Goal: Task Accomplishment & Management: Complete application form

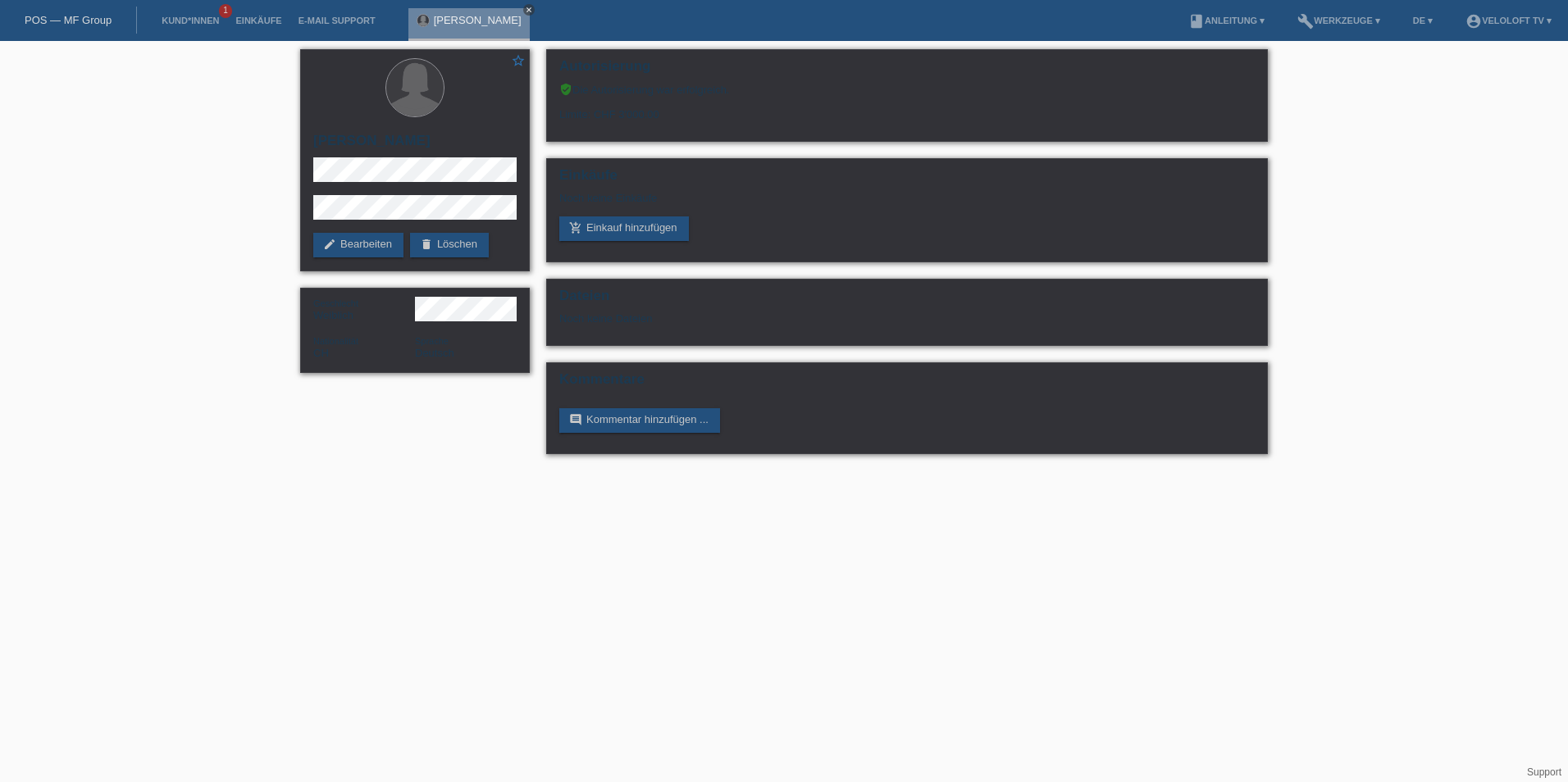
click at [525, 8] on icon "close" at bounding box center [528, 9] width 8 height 8
click at [173, 20] on link "Kund*innen" at bounding box center [189, 21] width 74 height 10
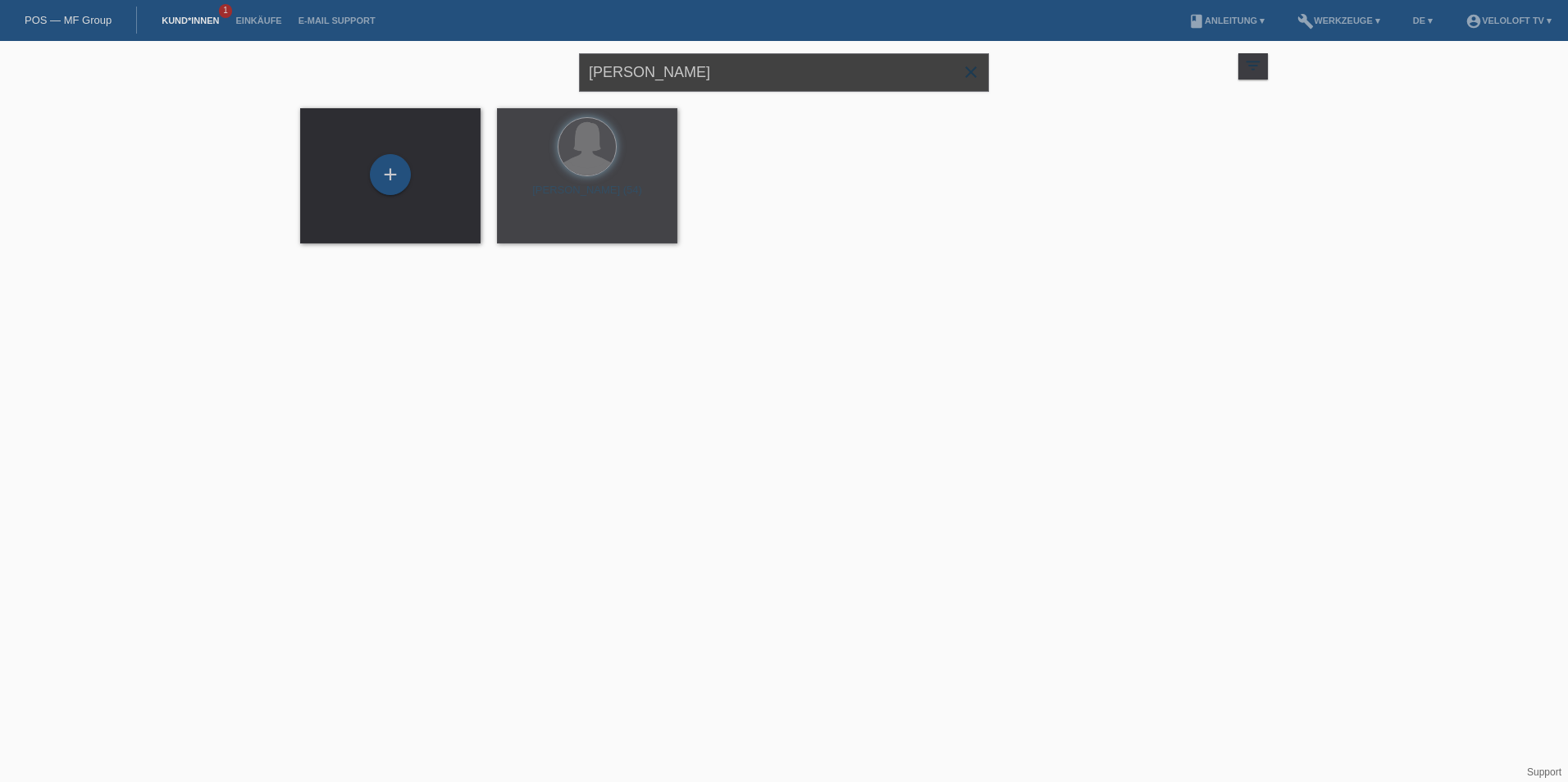
drag, startPoint x: 778, startPoint y: 62, endPoint x: 393, endPoint y: 61, distance: 385.0
click at [393, 61] on div "[PERSON_NAME] close filter_list view_module Alle Kund*innen anzeigen star Marki…" at bounding box center [784, 70] width 984 height 59
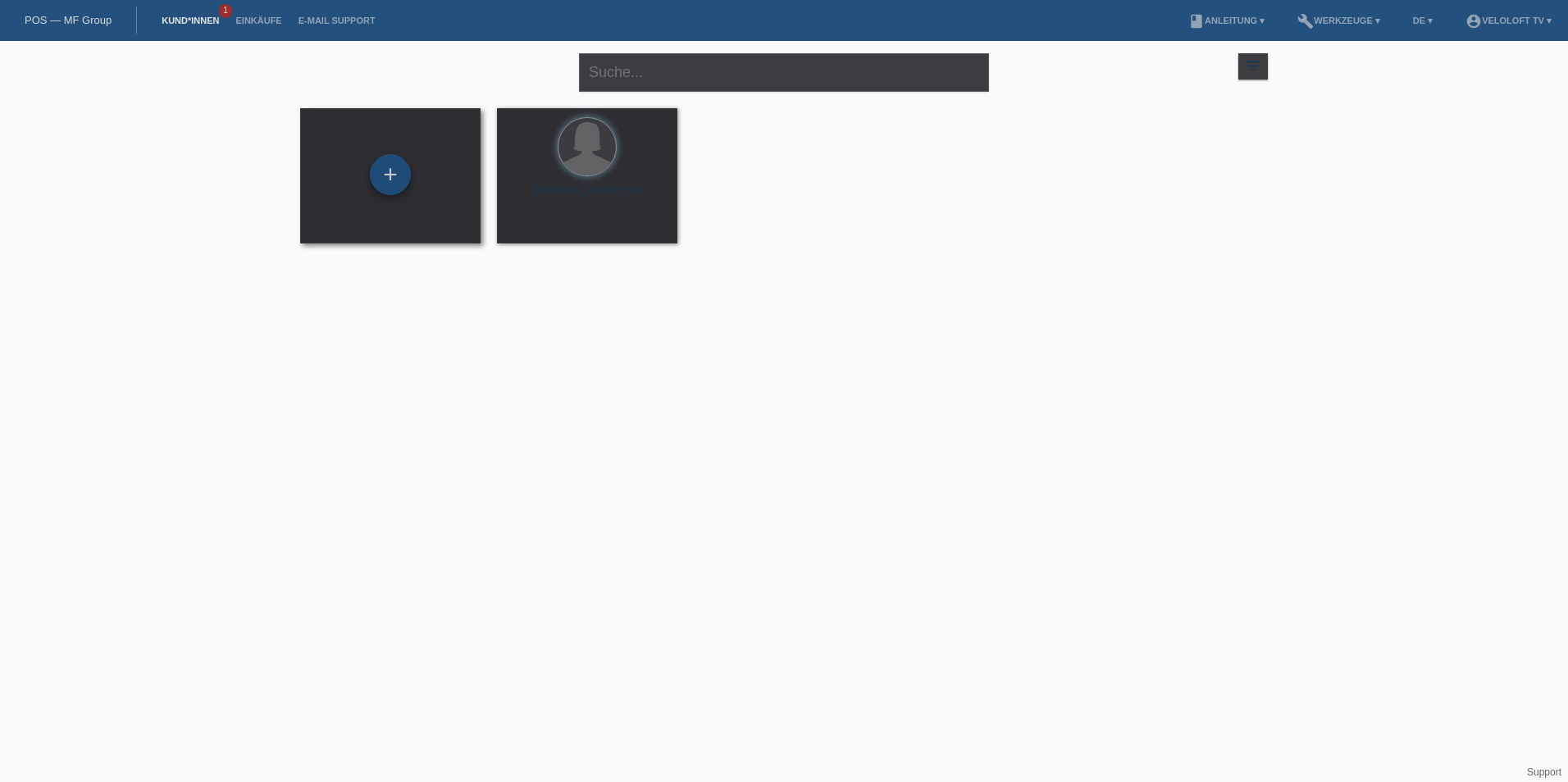
click at [399, 173] on div "+" at bounding box center [390, 175] width 41 height 41
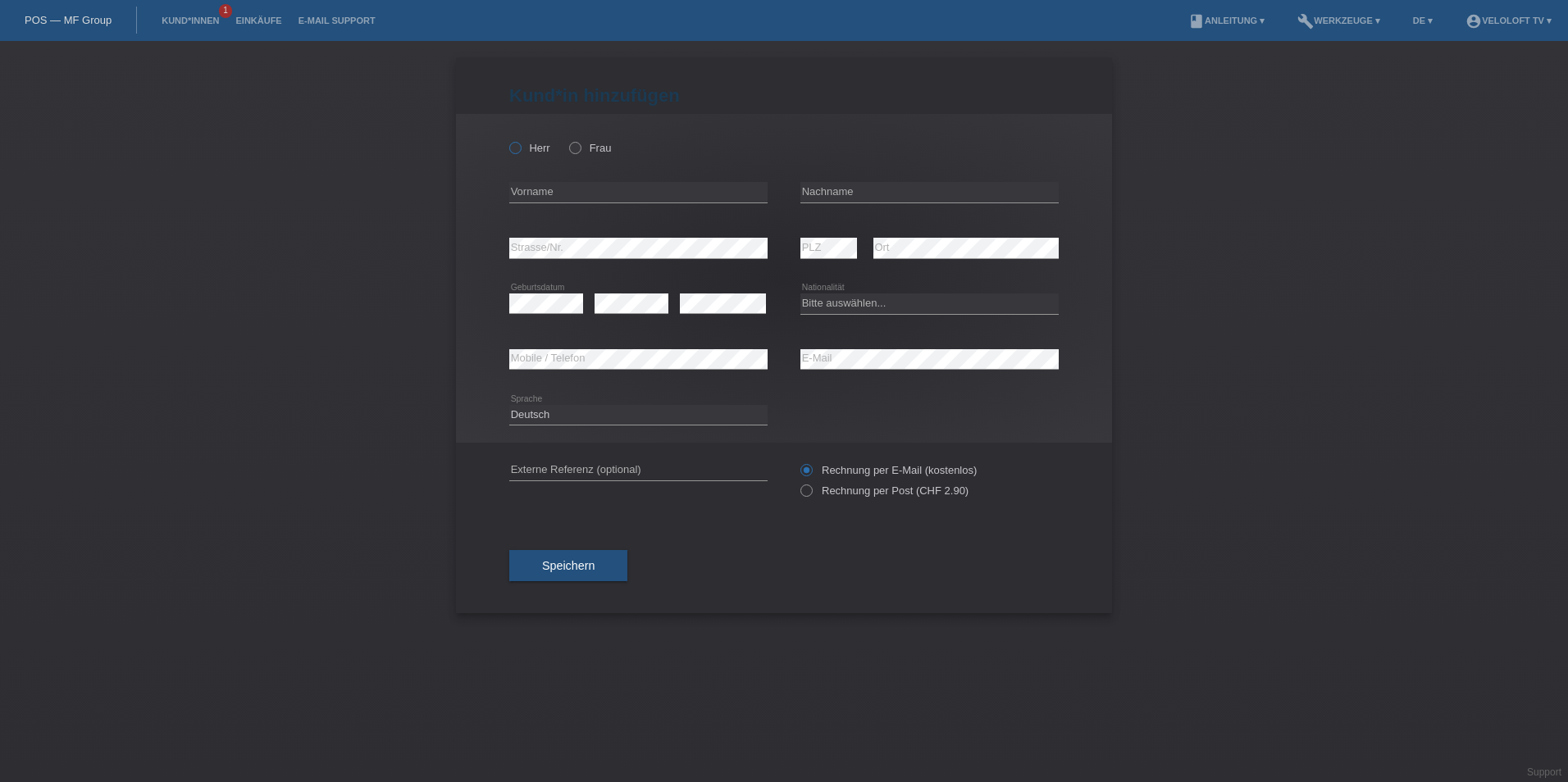
click at [507, 139] on icon at bounding box center [507, 139] width 0 height 0
click at [519, 152] on input "Herr" at bounding box center [514, 147] width 10 height 10
radio input "true"
drag, startPoint x: 583, startPoint y: 205, endPoint x: 581, endPoint y: 194, distance: 11.2
click at [581, 200] on div "error Vorname" at bounding box center [638, 193] width 259 height 56
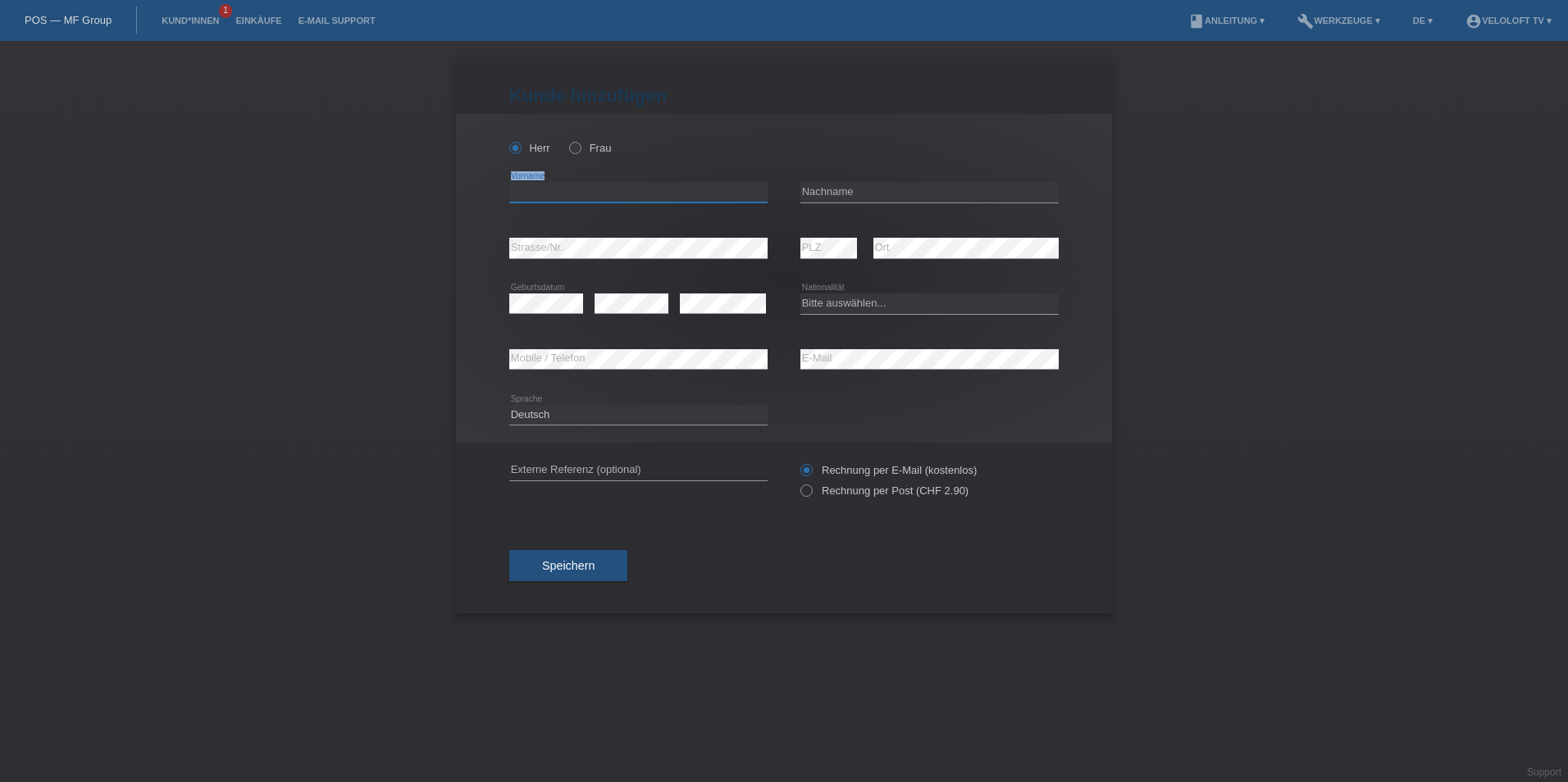
click at [580, 192] on input "text" at bounding box center [638, 192] width 259 height 21
paste input "Vincenzo"
type input "Vincenzo"
click at [842, 180] on div "error Nachname" at bounding box center [929, 193] width 259 height 56
click at [842, 186] on input "text" at bounding box center [929, 192] width 259 height 21
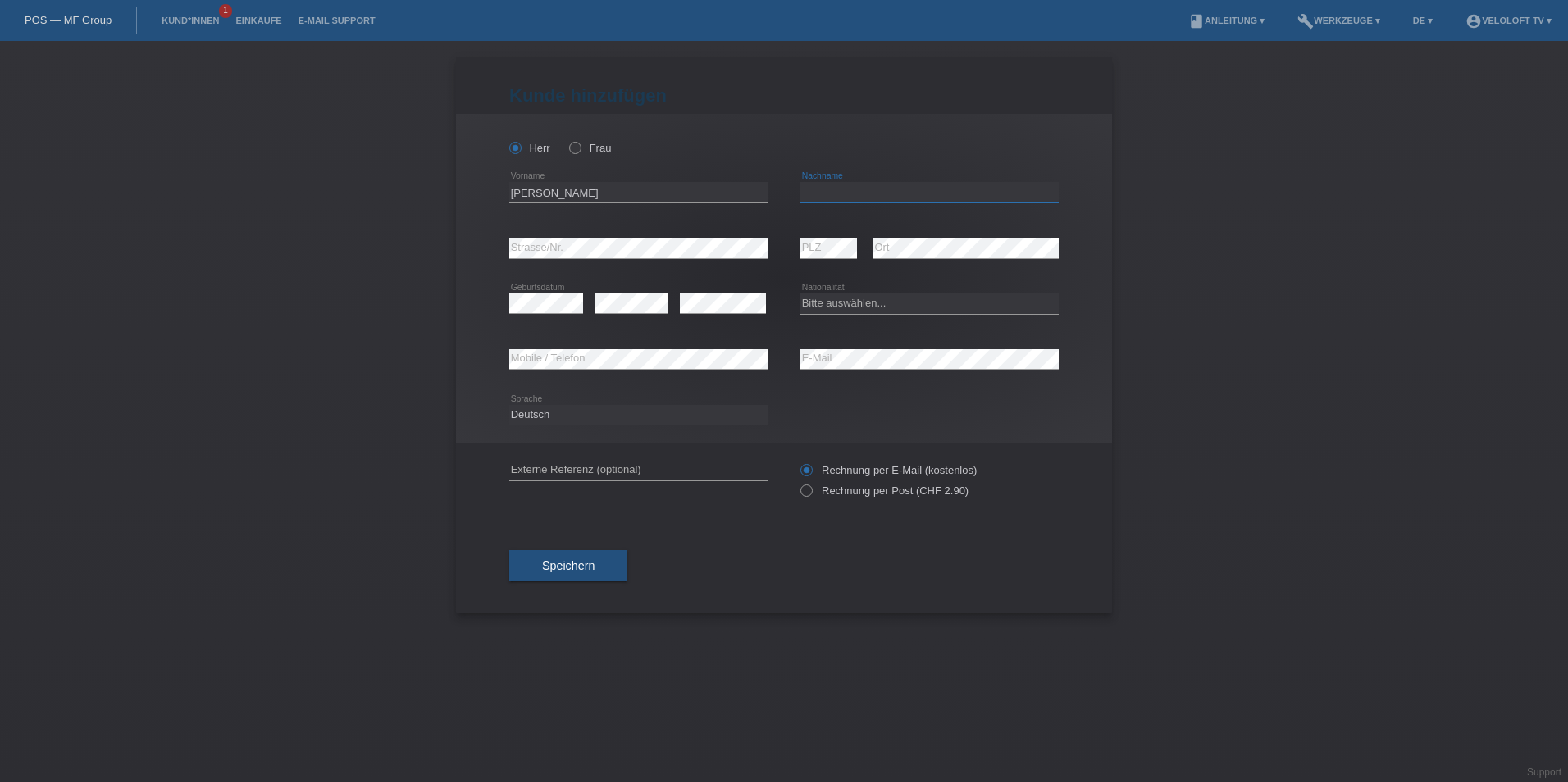
paste input "Caruso"
type input "Caruso"
click at [532, 236] on div "error Strasse/Nr." at bounding box center [638, 248] width 259 height 56
click at [690, 291] on div "error" at bounding box center [722, 304] width 86 height 56
click at [850, 311] on select "Bitte auswählen... Schweiz Deutschland Liechtenstein Österreich ------------ Af…" at bounding box center [929, 303] width 259 height 20
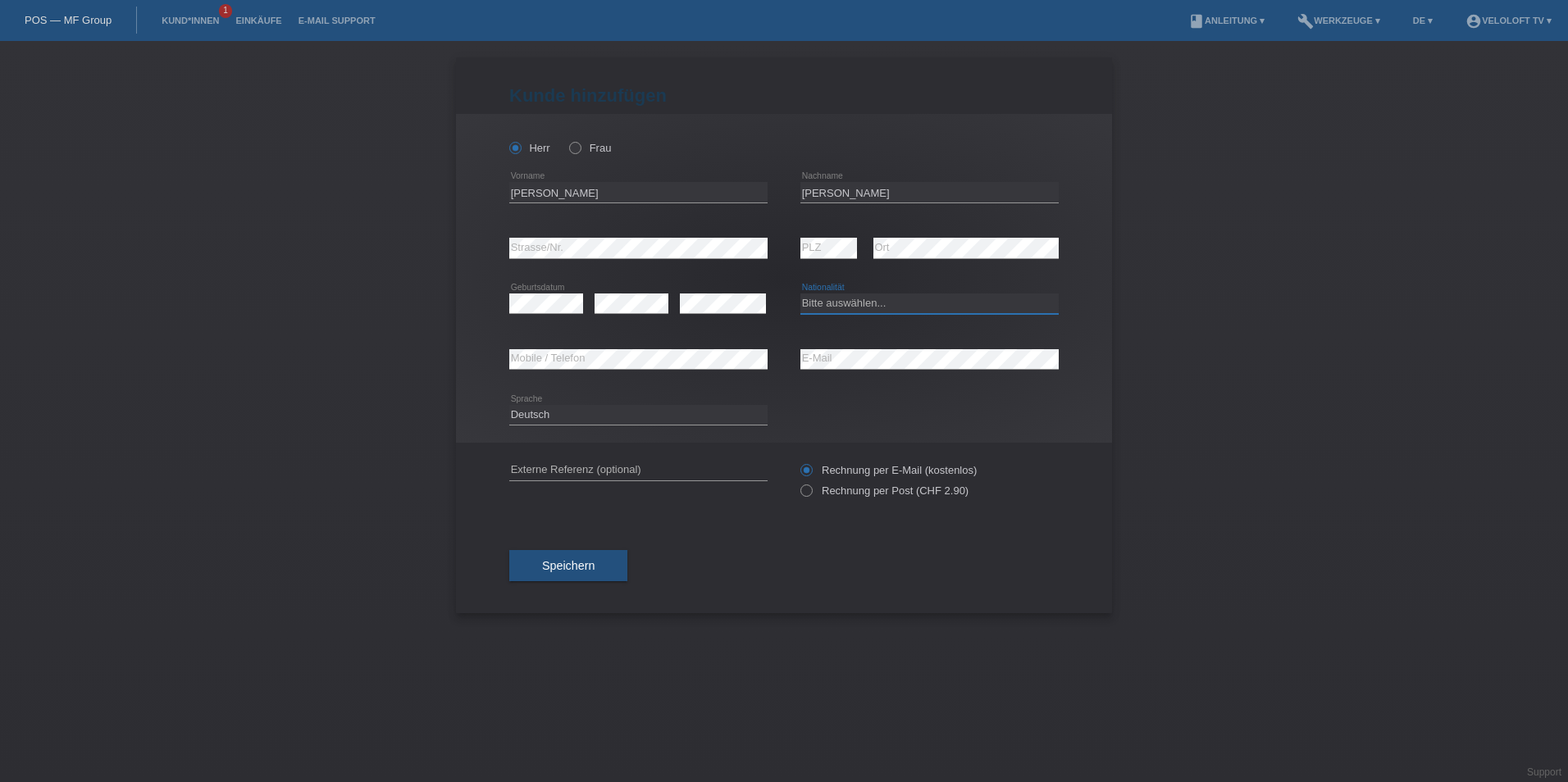
select select "CH"
click at [800, 294] on select "Bitte auswählen... Schweiz Deutschland Liechtenstein Österreich ------------ Af…" at bounding box center [929, 303] width 259 height 20
click at [602, 570] on button "Speichern" at bounding box center [568, 566] width 119 height 31
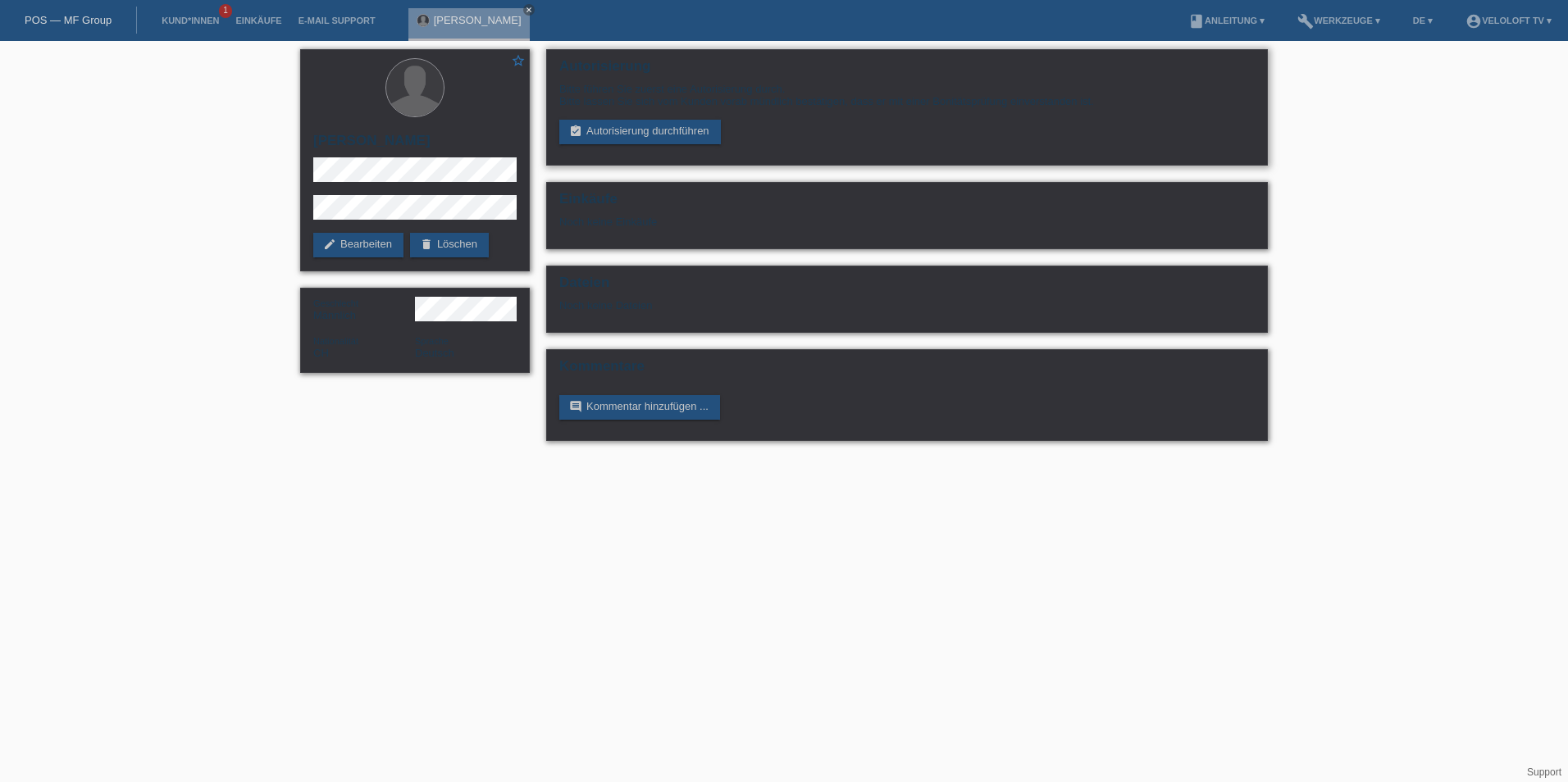
click at [651, 146] on div "Autorisierung Bitte führen Sie zuerst eine Autorisierung durch. Bitte lassen Si…" at bounding box center [906, 107] width 721 height 117
click at [654, 139] on link "assignment_turned_in Autorisierung durchführen" at bounding box center [639, 132] width 161 height 24
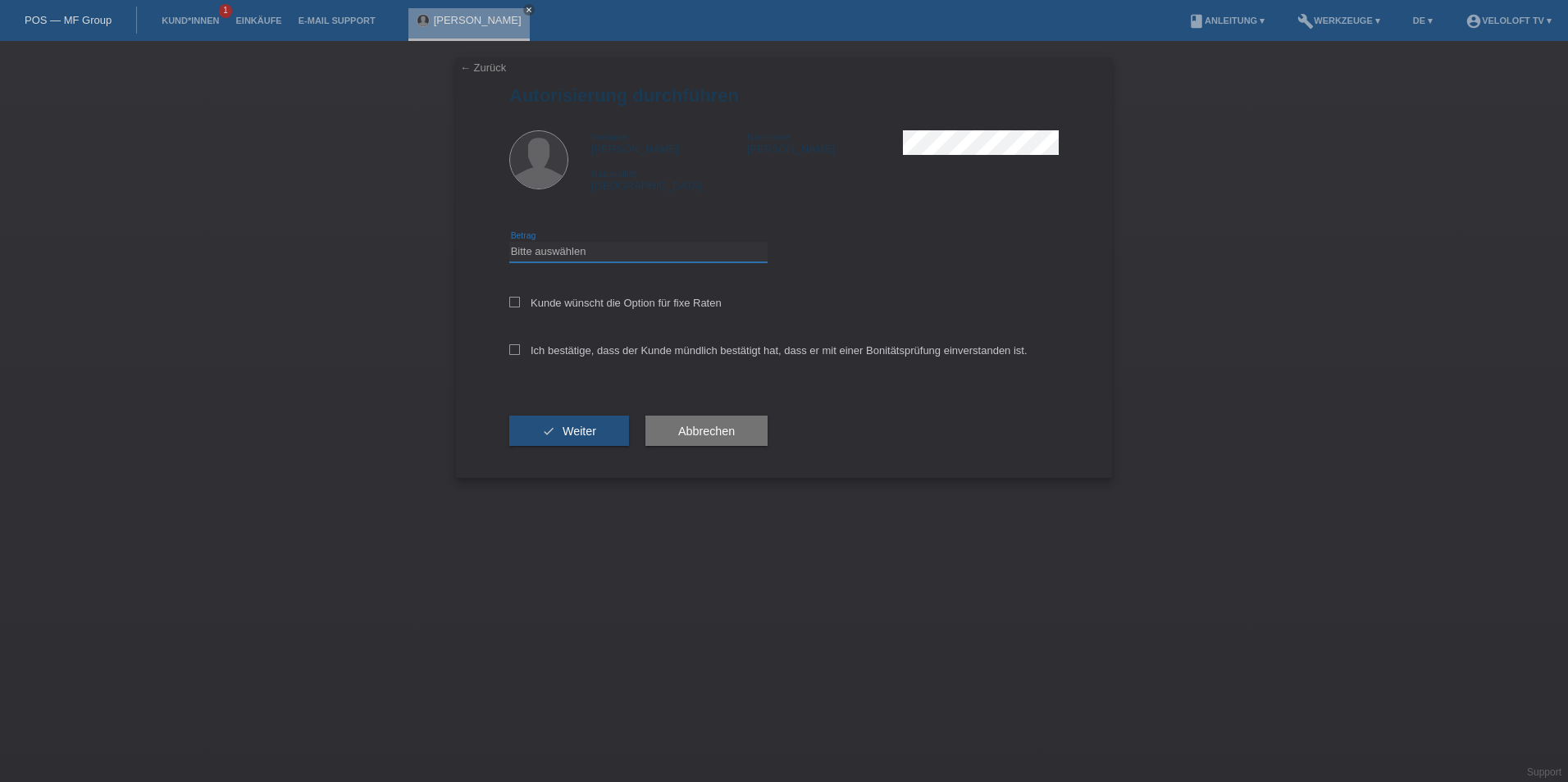
click at [523, 258] on select "Bitte auswählen CHF 1.00 - CHF 499.00 CHF 500.00 - CHF 1'999.00 CHF 2'000.00 - …" at bounding box center [638, 251] width 259 height 20
select select "3"
click at [510, 242] on select "Bitte auswählen CHF 1.00 - CHF 499.00 CHF 500.00 - CHF 1'999.00 CHF 2'000.00 - …" at bounding box center [638, 251] width 259 height 20
click at [511, 310] on div "Kunde wünscht die Option für fixe Raten" at bounding box center [784, 303] width 550 height 48
click at [512, 305] on icon at bounding box center [514, 301] width 10 height 10
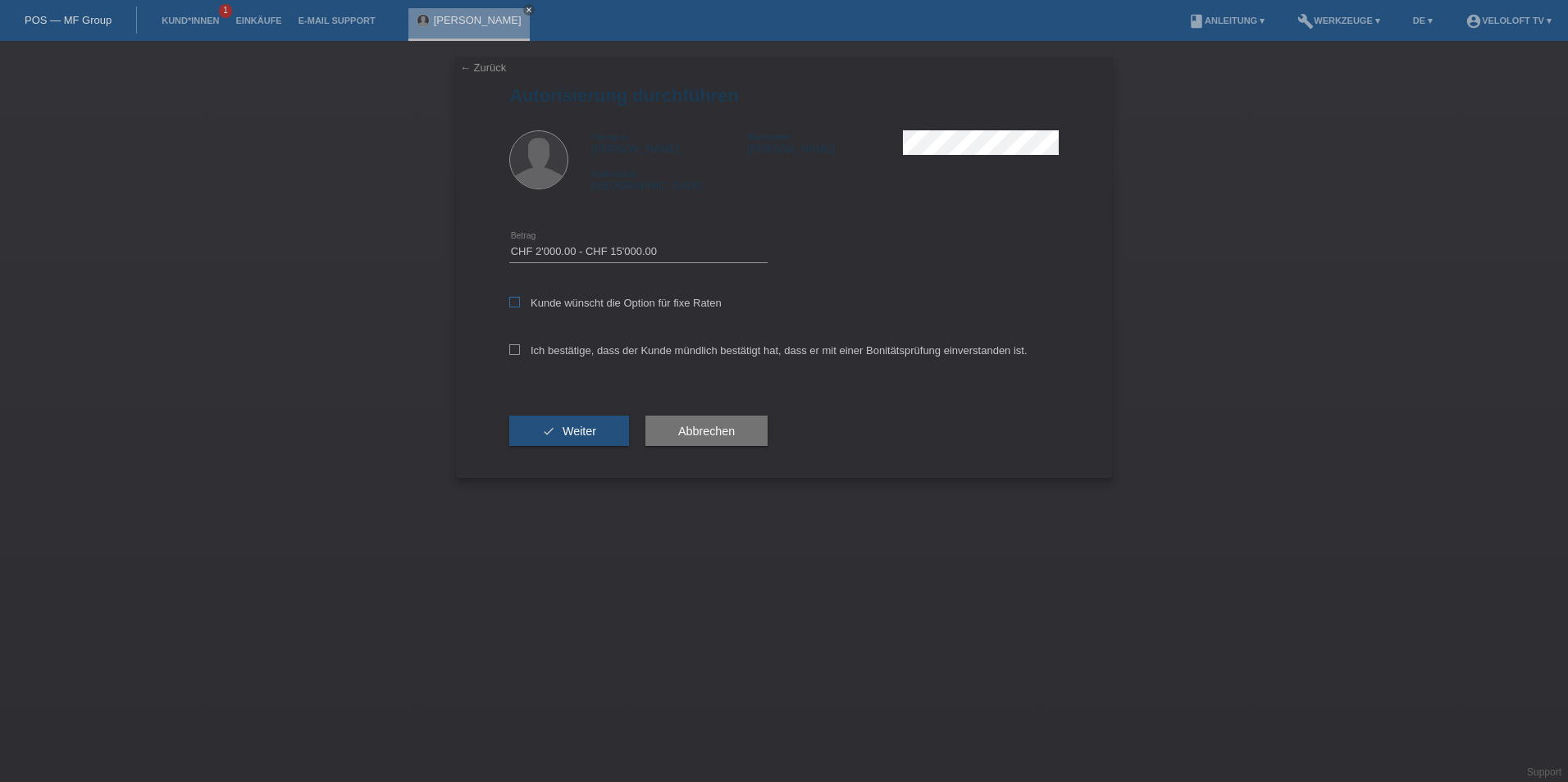
click at [512, 305] on input "Kunde wünscht die Option für fixe Raten" at bounding box center [514, 301] width 10 height 10
checkbox input "true"
click at [510, 353] on icon at bounding box center [514, 349] width 10 height 10
click at [510, 353] on input "Ich bestätige, dass der Kunde mündlich bestätigt hat, dass er mit einer Bonität…" at bounding box center [514, 349] width 10 height 10
checkbox input "true"
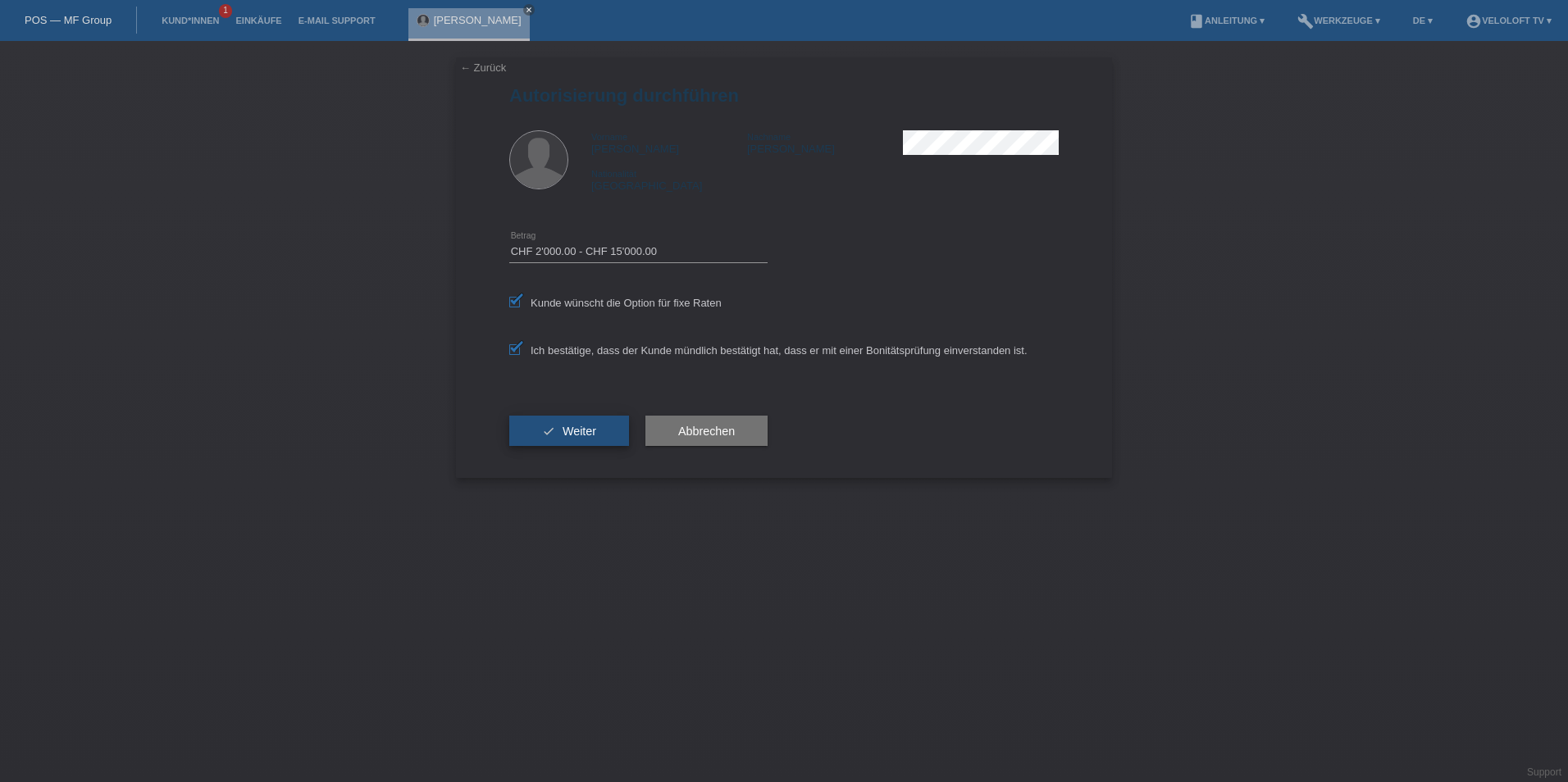
click at [547, 428] on button "check Weiter" at bounding box center [569, 430] width 119 height 31
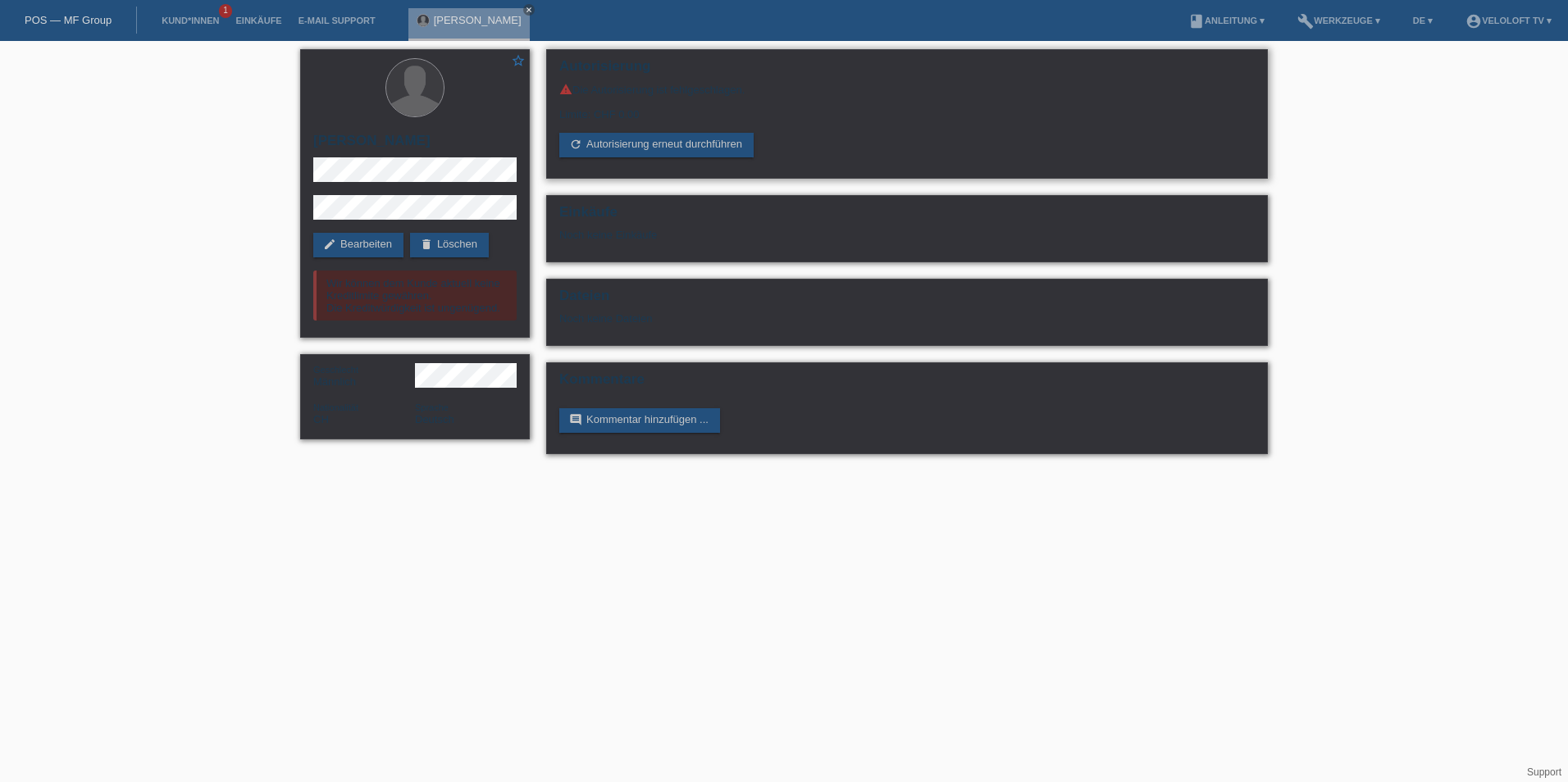
drag, startPoint x: 577, startPoint y: 87, endPoint x: 815, endPoint y: 92, distance: 238.1
click at [815, 92] on div "warning Die Autorisierung ist fehlgeschlagen." at bounding box center [906, 90] width 695 height 13
copy div "Die Autorisierung ist fehlgeschlagen."
drag, startPoint x: 553, startPoint y: 113, endPoint x: 672, endPoint y: 111, distance: 119.0
click at [672, 111] on div "Autorisierung warning Die Autorisierung ist fehlgeschlagen. Limite: CHF 0.00 re…" at bounding box center [906, 114] width 721 height 130
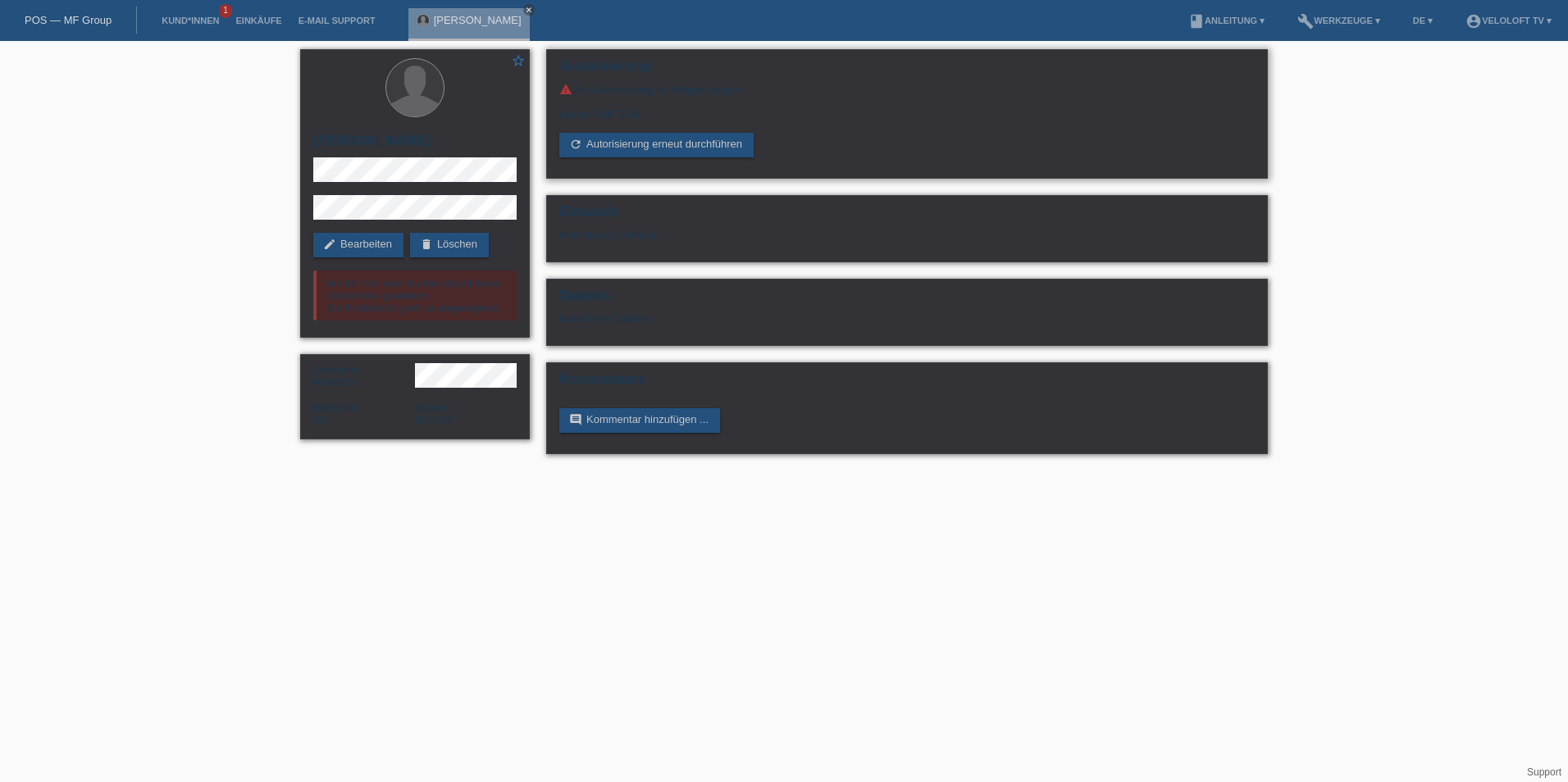
copy div "Limite: CHF 0.00"
click at [525, 7] on icon "close" at bounding box center [528, 9] width 8 height 8
click at [202, 27] on li "Kund*innen 1" at bounding box center [189, 21] width 74 height 42
click at [204, 14] on li "Kund*innen 1" at bounding box center [189, 21] width 74 height 42
click at [206, 21] on link "Kund*innen" at bounding box center [189, 21] width 74 height 10
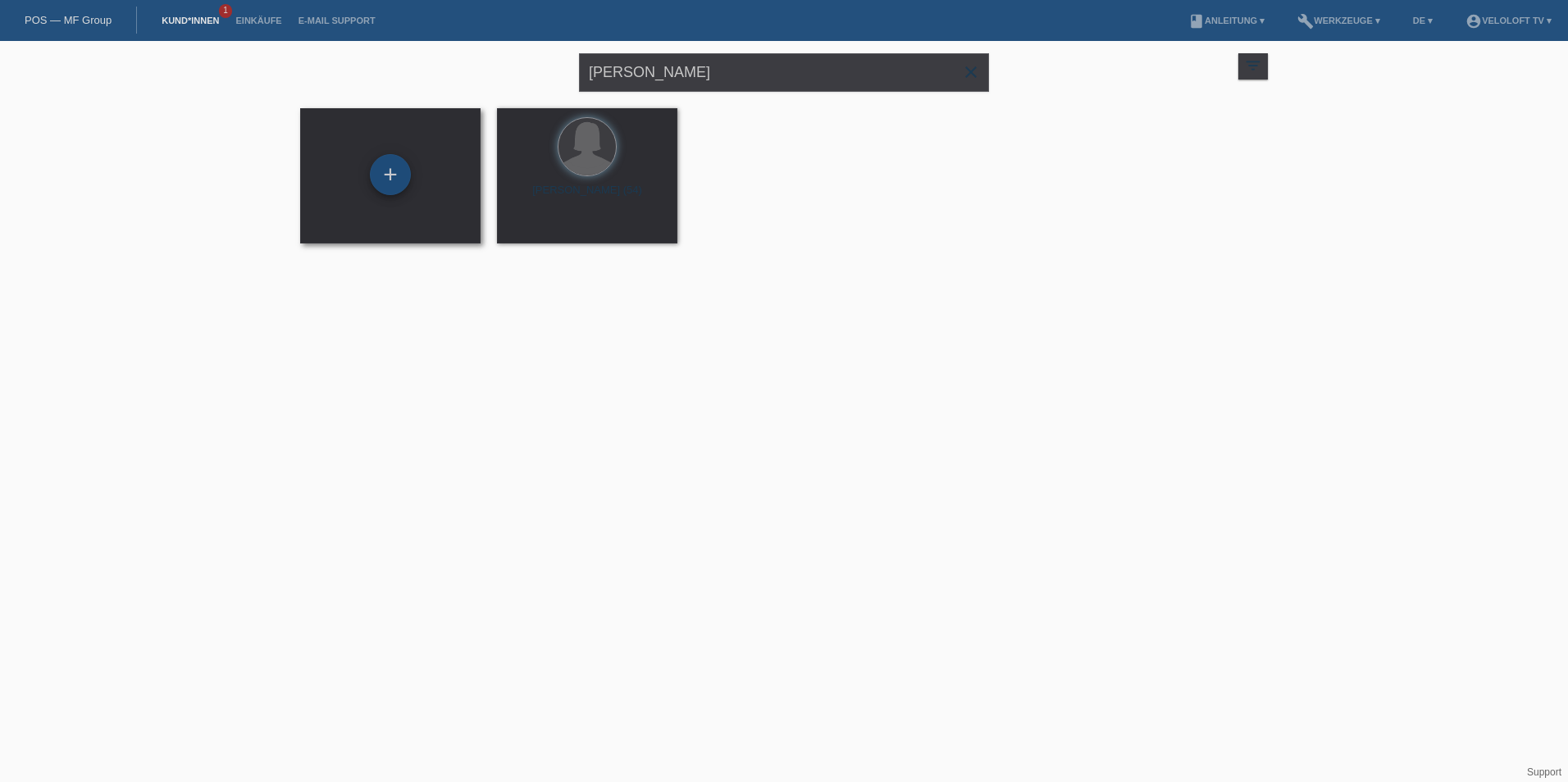
click at [395, 179] on div "+" at bounding box center [390, 175] width 41 height 41
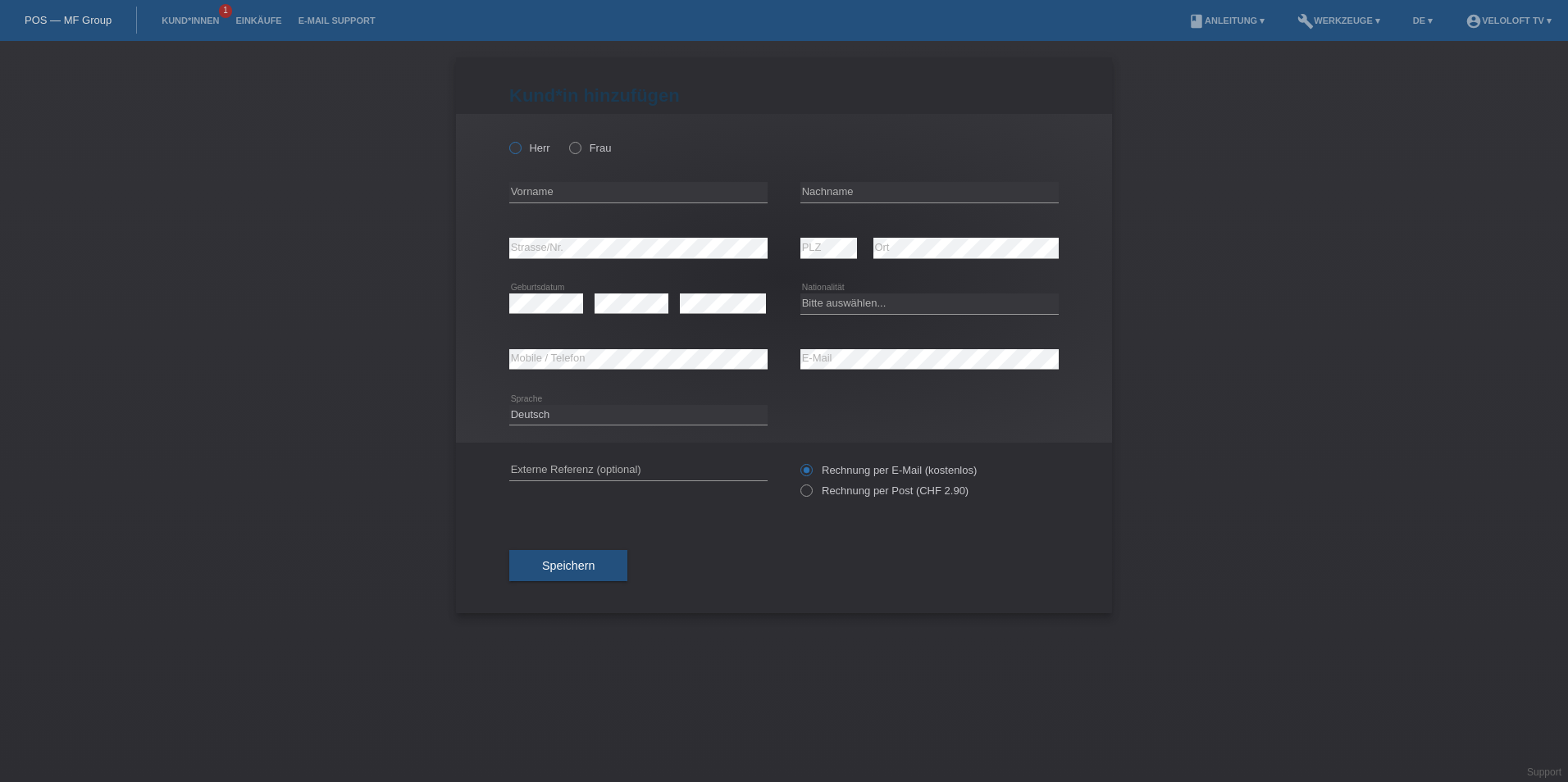
click at [527, 149] on label "Herr" at bounding box center [530, 147] width 41 height 12
click at [520, 149] on input "Herr" at bounding box center [514, 147] width 10 height 10
radio input "true"
drag, startPoint x: 517, startPoint y: 205, endPoint x: 523, endPoint y: 196, distance: 10.8
click at [517, 202] on div "error Vorname" at bounding box center [638, 193] width 259 height 56
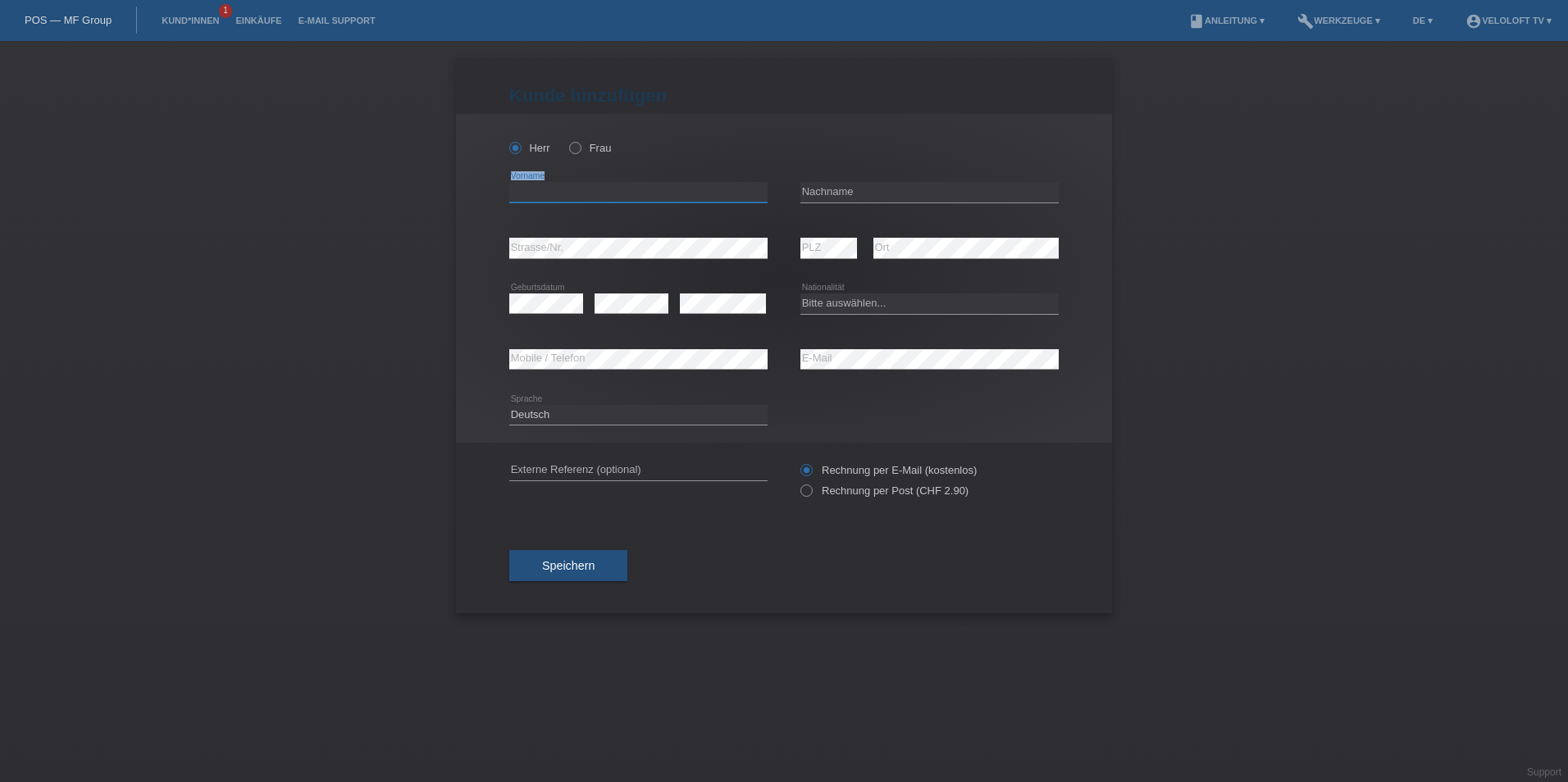
click at [523, 196] on input "text" at bounding box center [638, 192] width 259 height 21
paste input "[PERSON_NAME]"
type input "[PERSON_NAME]"
click at [859, 194] on input "text" at bounding box center [929, 192] width 259 height 21
paste input "Stucki"
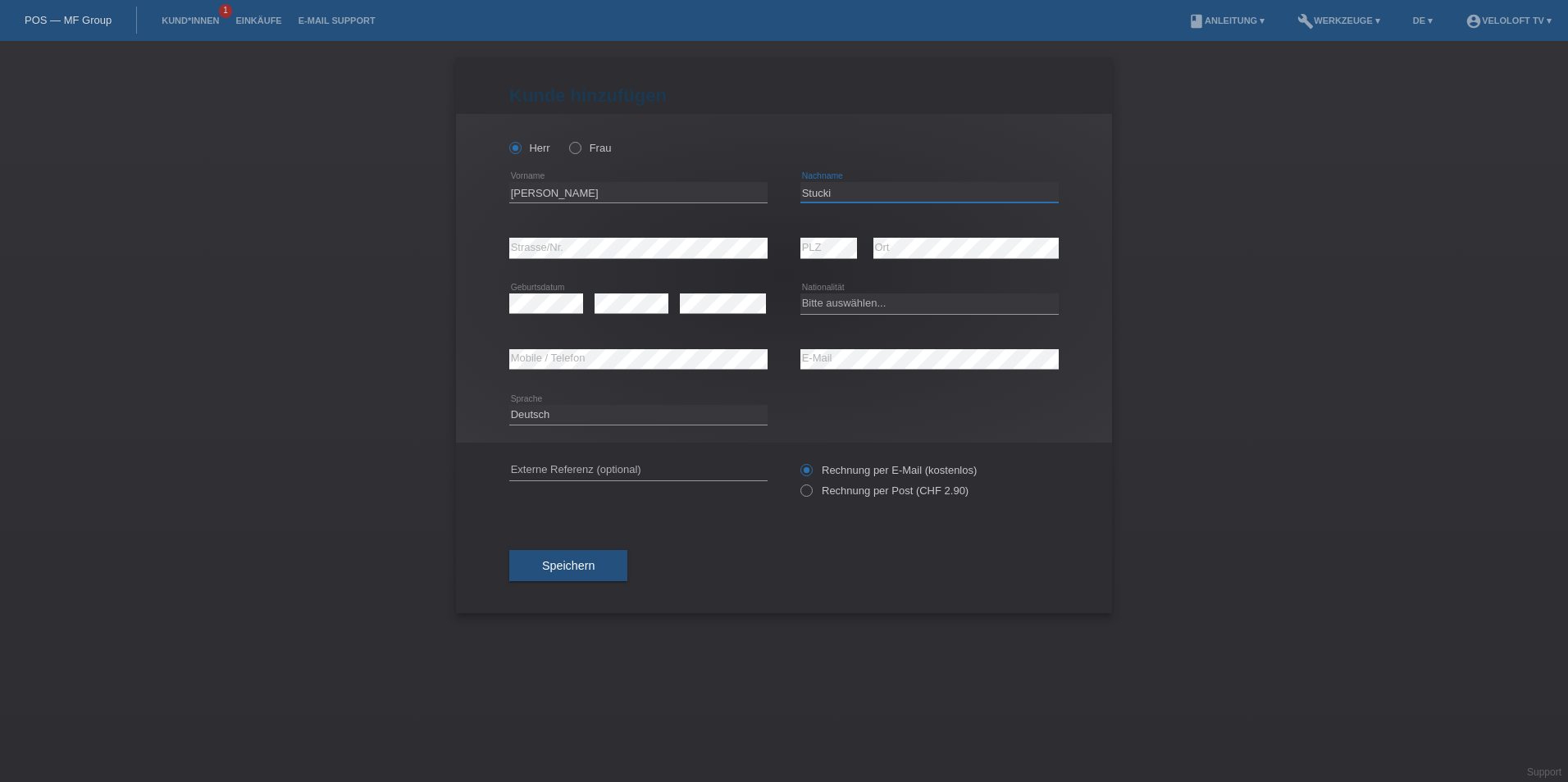
type input "Stucki"
click at [883, 260] on div "error Ort" at bounding box center [966, 248] width 186 height 56
click at [825, 370] on div "error E-Mail" at bounding box center [929, 360] width 259 height 56
click at [847, 312] on select "Bitte auswählen... [GEOGRAPHIC_DATA] [GEOGRAPHIC_DATA] [GEOGRAPHIC_DATA] [GEOGR…" at bounding box center [929, 303] width 259 height 20
select select "CH"
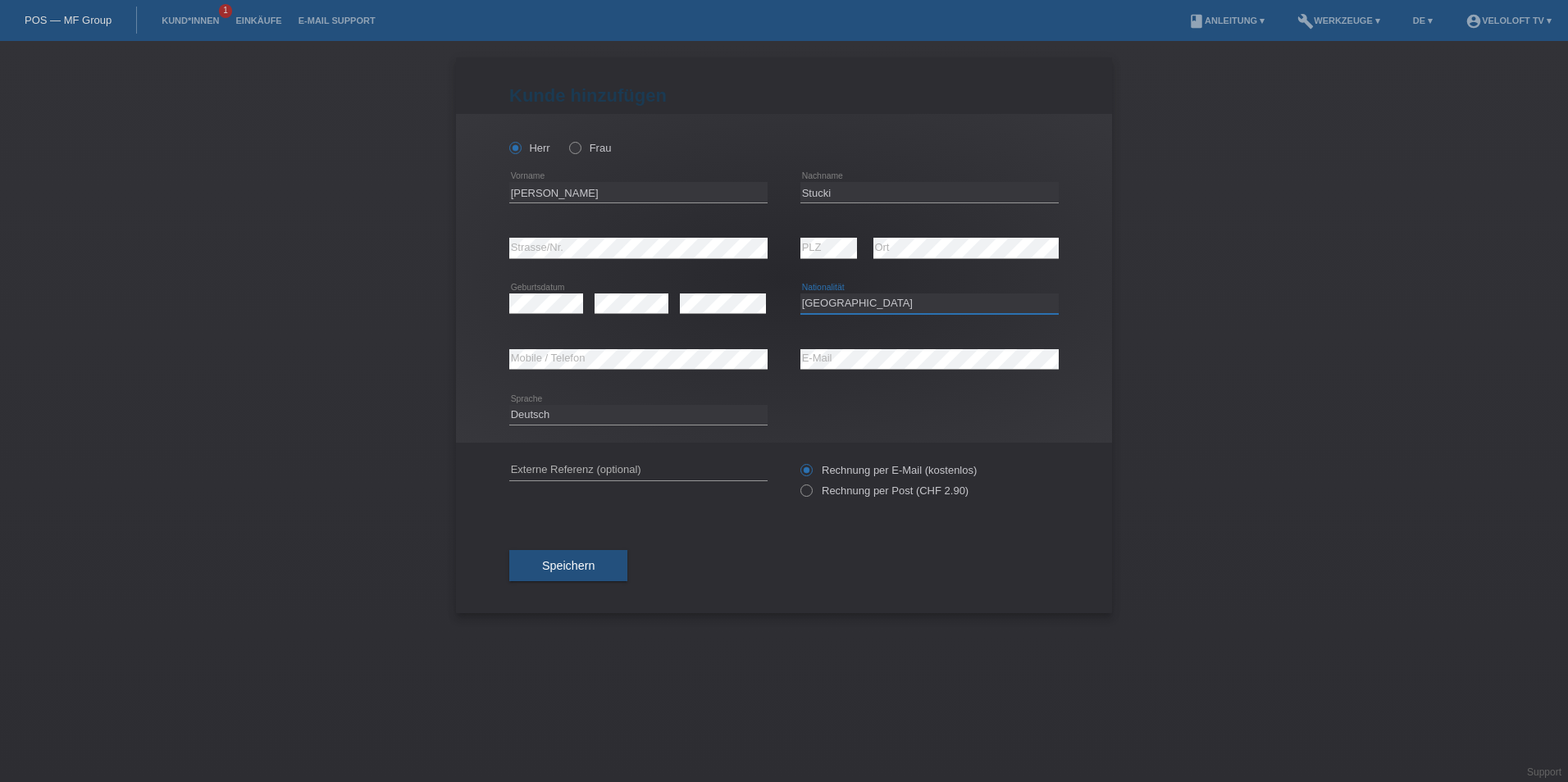
click at [800, 294] on select "Bitte auswählen... [GEOGRAPHIC_DATA] [GEOGRAPHIC_DATA] [GEOGRAPHIC_DATA] [GEOGR…" at bounding box center [929, 303] width 259 height 20
click at [837, 344] on div "error E-Mail" at bounding box center [929, 360] width 259 height 56
click at [588, 570] on span "Speichern" at bounding box center [568, 566] width 52 height 13
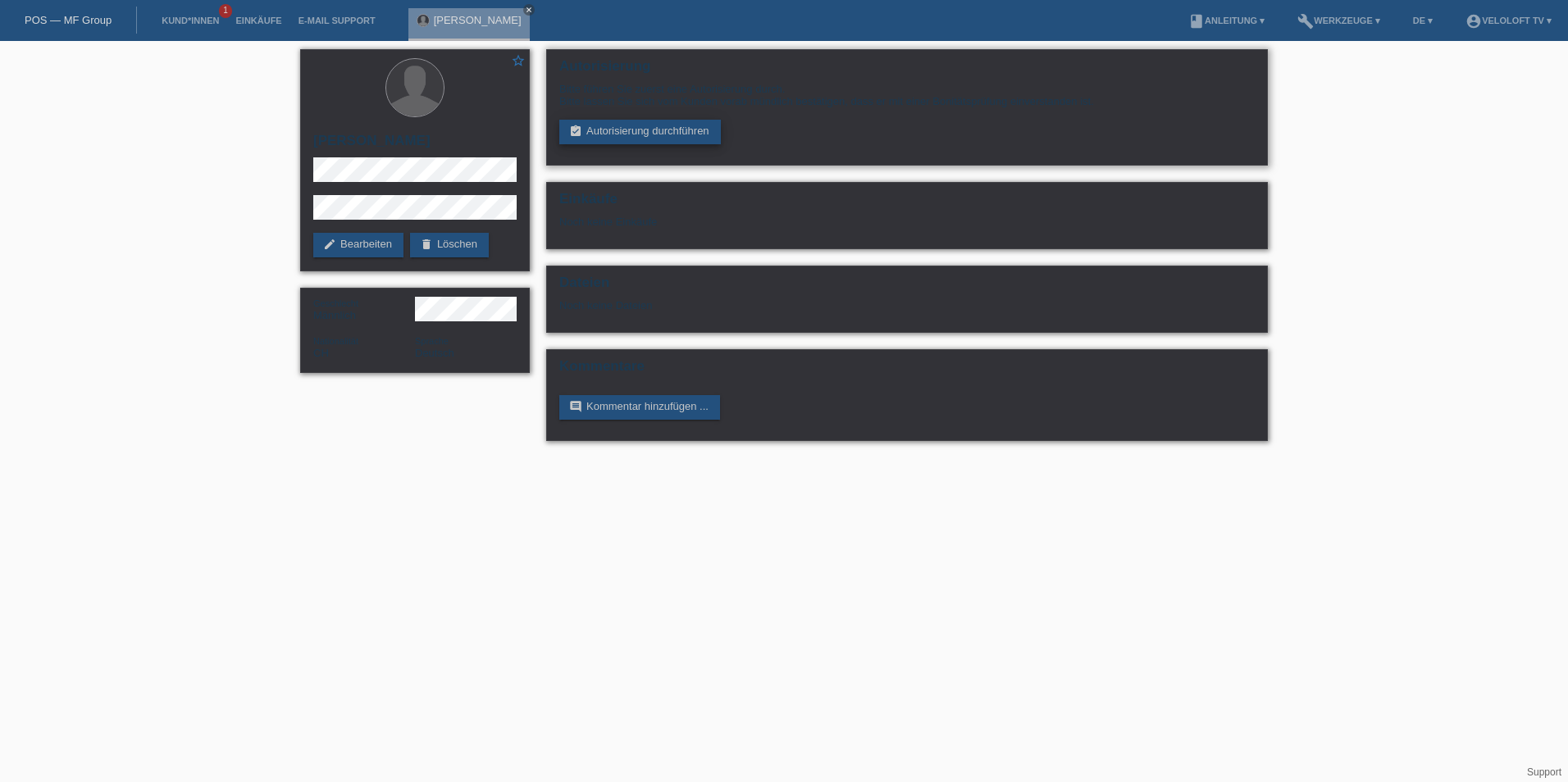
click at [638, 132] on link "assignment_turned_in Autorisierung durchführen" at bounding box center [639, 132] width 161 height 24
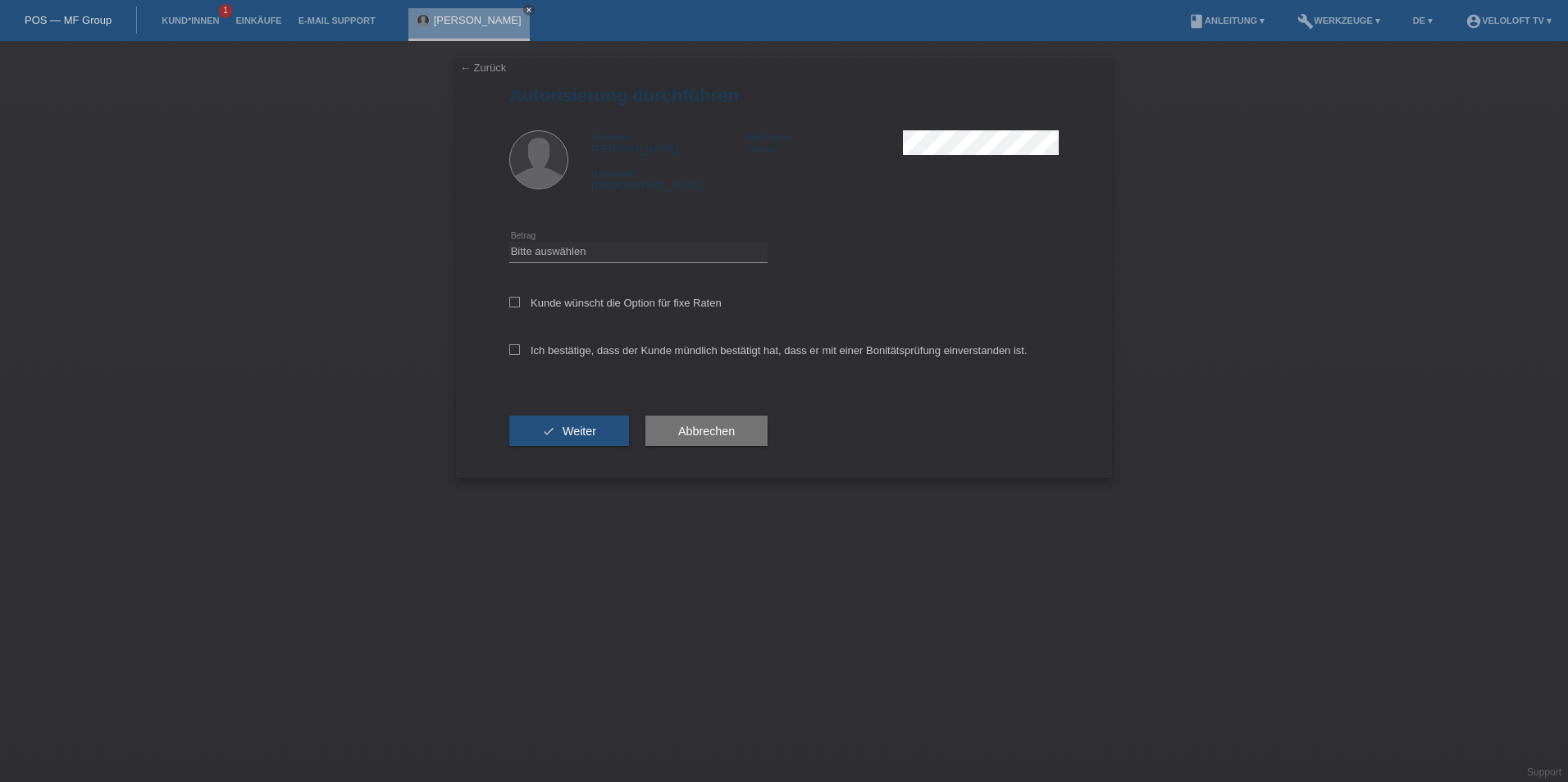
click at [519, 313] on div "Kunde wünscht die Option für fixe Raten" at bounding box center [784, 303] width 550 height 48
drag, startPoint x: 513, startPoint y: 294, endPoint x: 517, endPoint y: 300, distance: 7.2
click at [517, 300] on div "Kunde wünscht die Option für fixe Raten" at bounding box center [784, 303] width 550 height 48
drag, startPoint x: 517, startPoint y: 300, endPoint x: 515, endPoint y: 355, distance: 55.0
click at [515, 355] on icon at bounding box center [514, 349] width 10 height 10
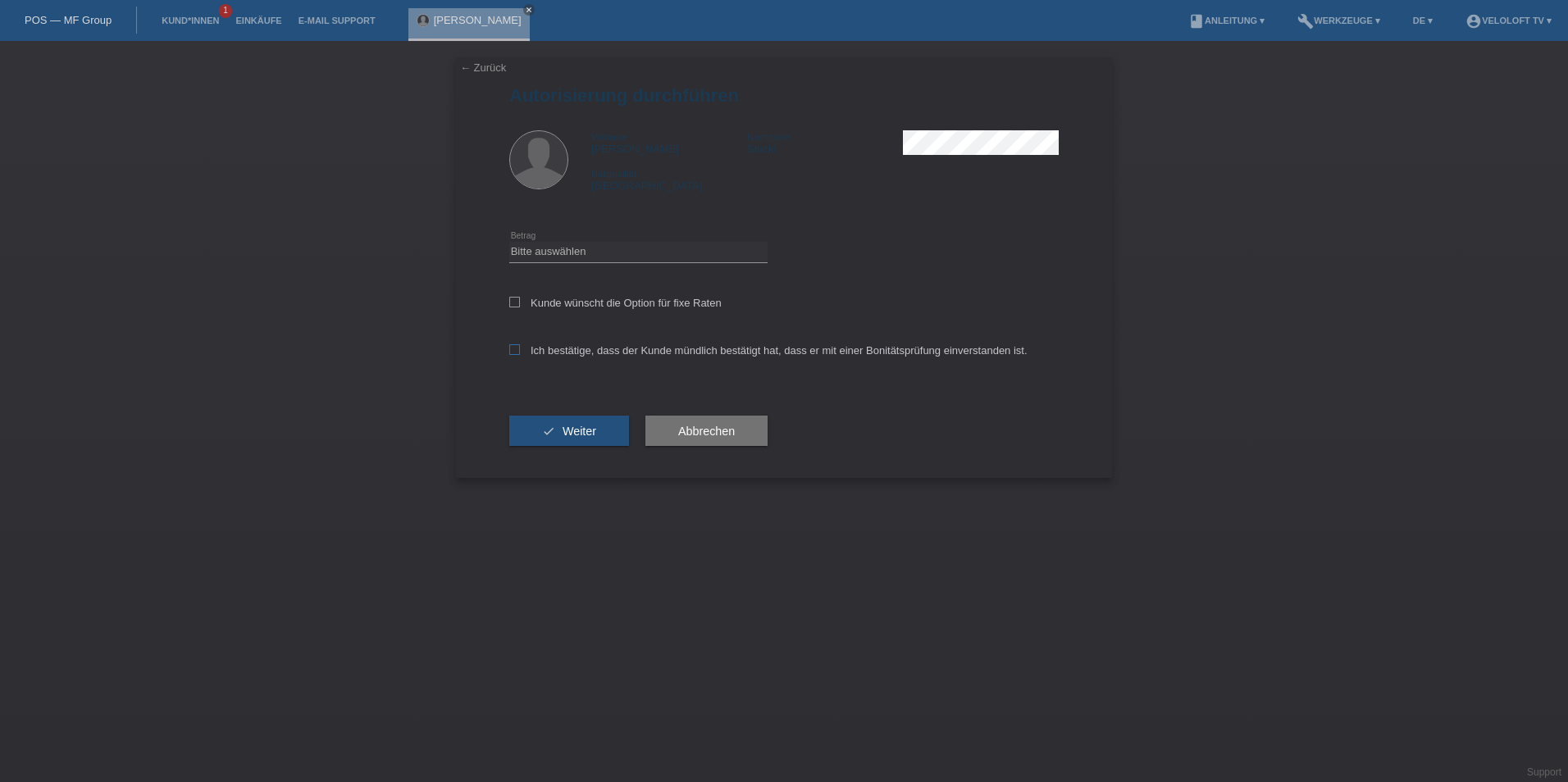
click at [515, 355] on input "Ich bestätige, dass der Kunde mündlich bestätigt hat, dass er mit einer Bonität…" at bounding box center [514, 349] width 10 height 10
checkbox input "true"
click at [511, 310] on div "Kunde wünscht die Option für fixe Raten" at bounding box center [784, 303] width 550 height 48
click at [516, 304] on icon at bounding box center [514, 301] width 10 height 10
click at [516, 304] on input "Kunde wünscht die Option für fixe Raten" at bounding box center [514, 301] width 10 height 10
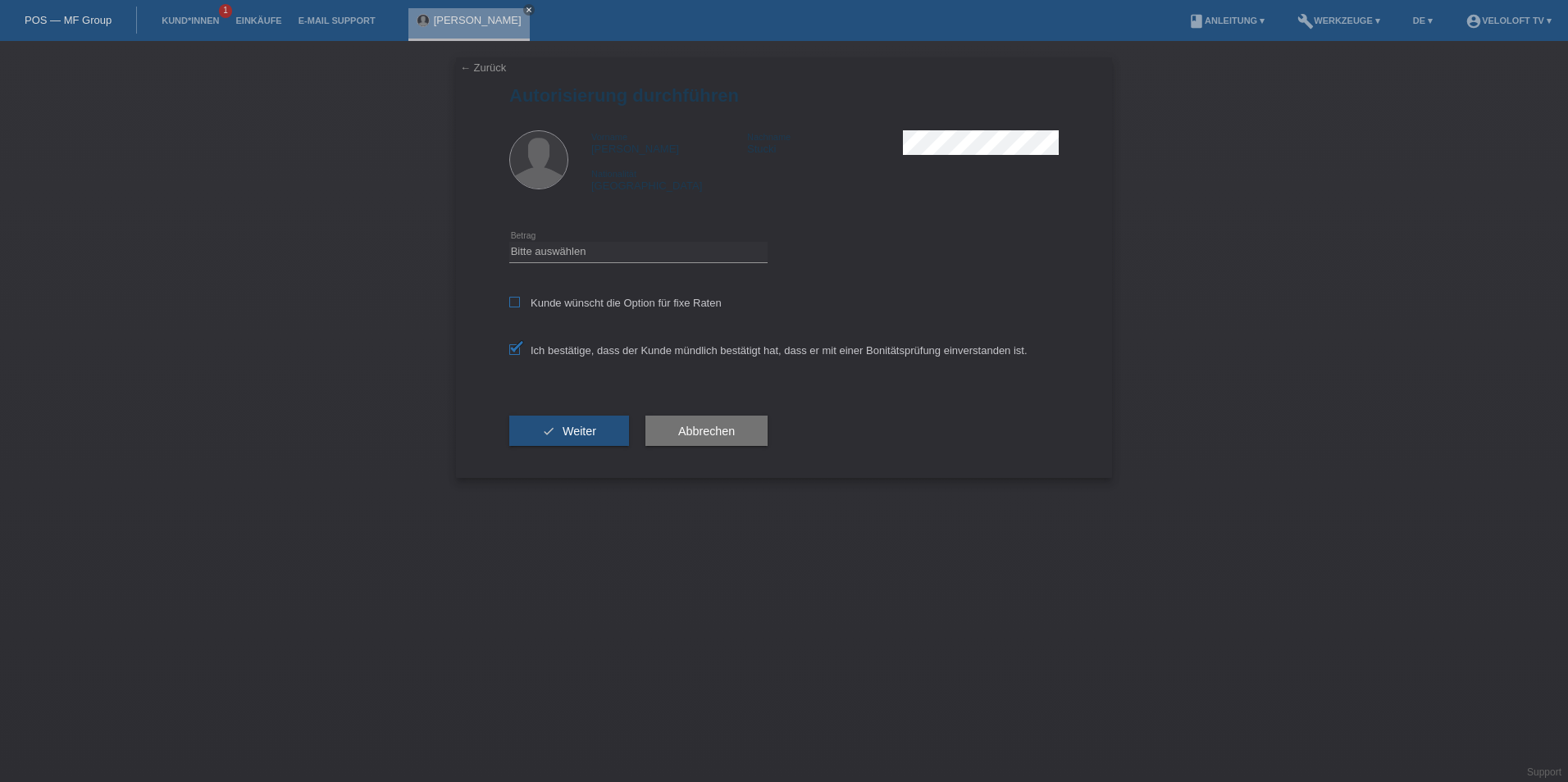
checkbox input "true"
click at [546, 265] on div "Bitte auswählen CHF 1.00 - CHF 499.00 CHF 500.00 - CHF 1'999.00 CHF 2'000.00 - …" at bounding box center [638, 253] width 259 height 56
click at [553, 258] on select "Bitte auswählen CHF 1.00 - CHF 499.00 CHF 500.00 - CHF 1'999.00 CHF 2'000.00 - …" at bounding box center [638, 251] width 259 height 20
select select "2"
click at [510, 242] on select "Bitte auswählen CHF 1.00 - CHF 499.00 CHF 500.00 - CHF 1'999.00 CHF 2'000.00 - …" at bounding box center [638, 251] width 259 height 20
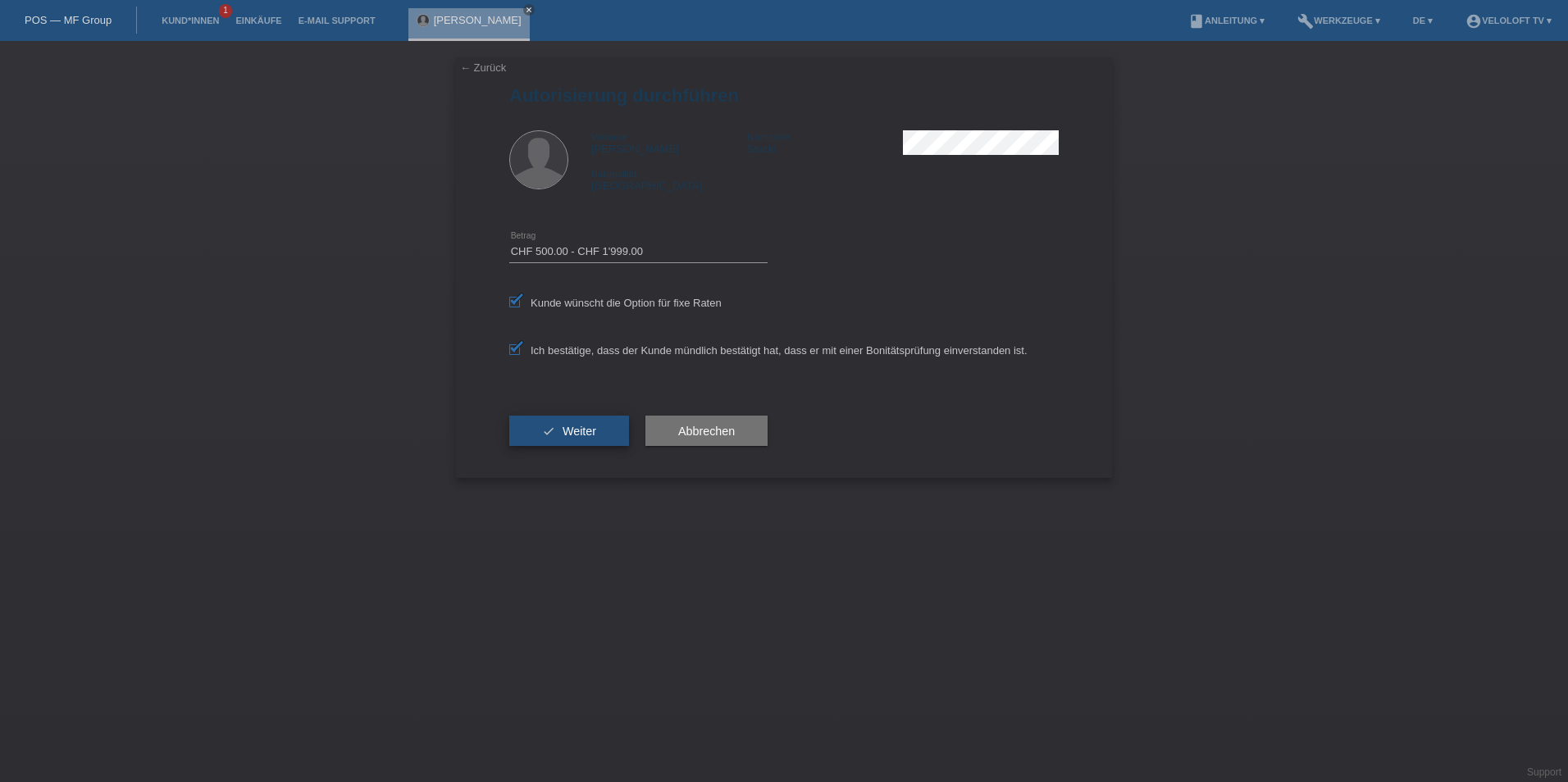
click at [585, 420] on button "check Weiter" at bounding box center [569, 430] width 119 height 31
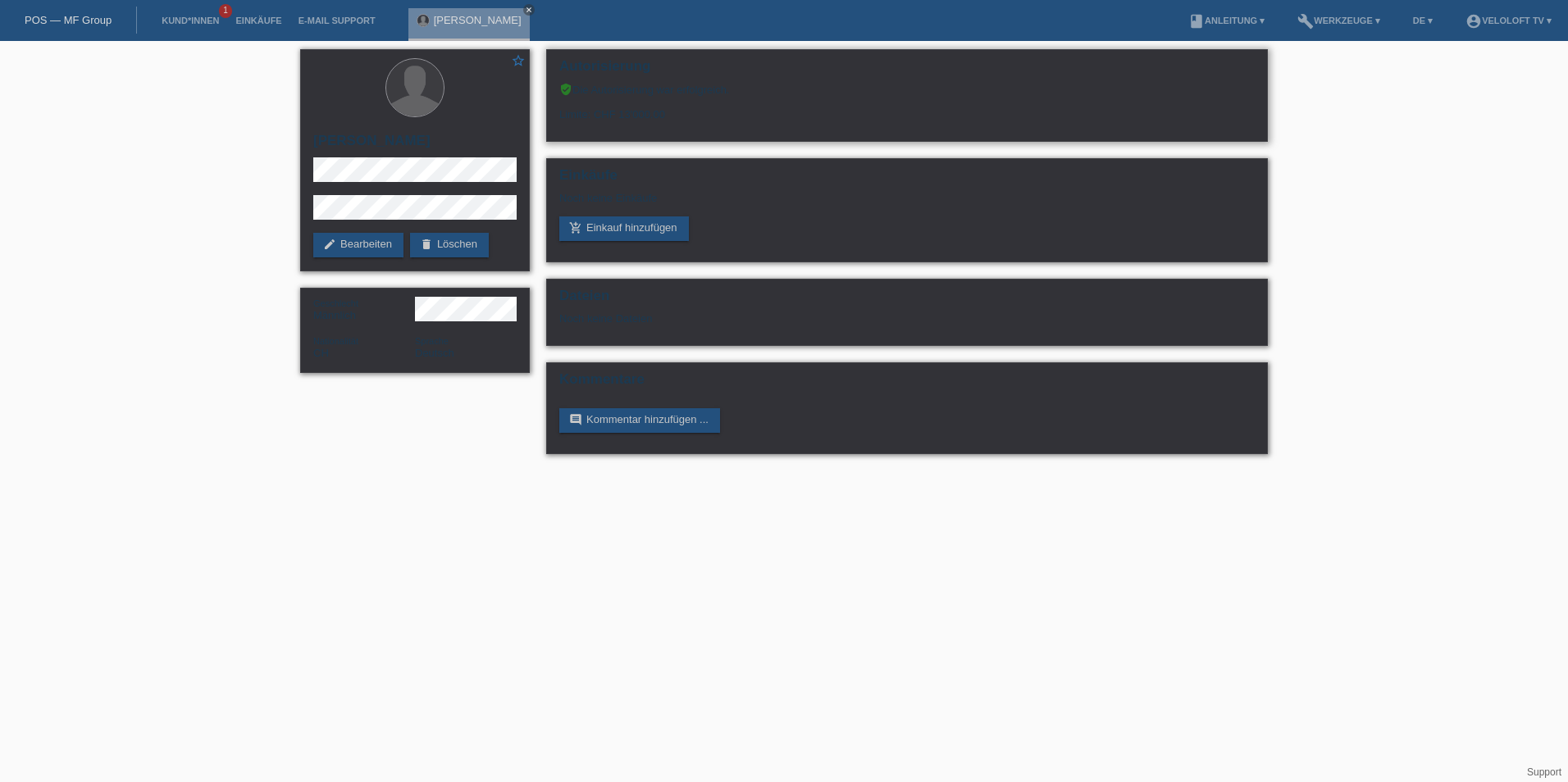
drag, startPoint x: 576, startPoint y: 91, endPoint x: 813, endPoint y: 87, distance: 237.0
click at [813, 87] on div "verified_user Die Autorisierung war erfolgreich." at bounding box center [906, 90] width 695 height 13
copy div "Die Autorisierung war erfolgreich."
drag, startPoint x: 557, startPoint y: 113, endPoint x: 770, endPoint y: 113, distance: 213.0
click at [770, 113] on div "Autorisierung verified_user Die Autorisierung war erfolgreich. Limite: CHF 13'0…" at bounding box center [906, 95] width 721 height 92
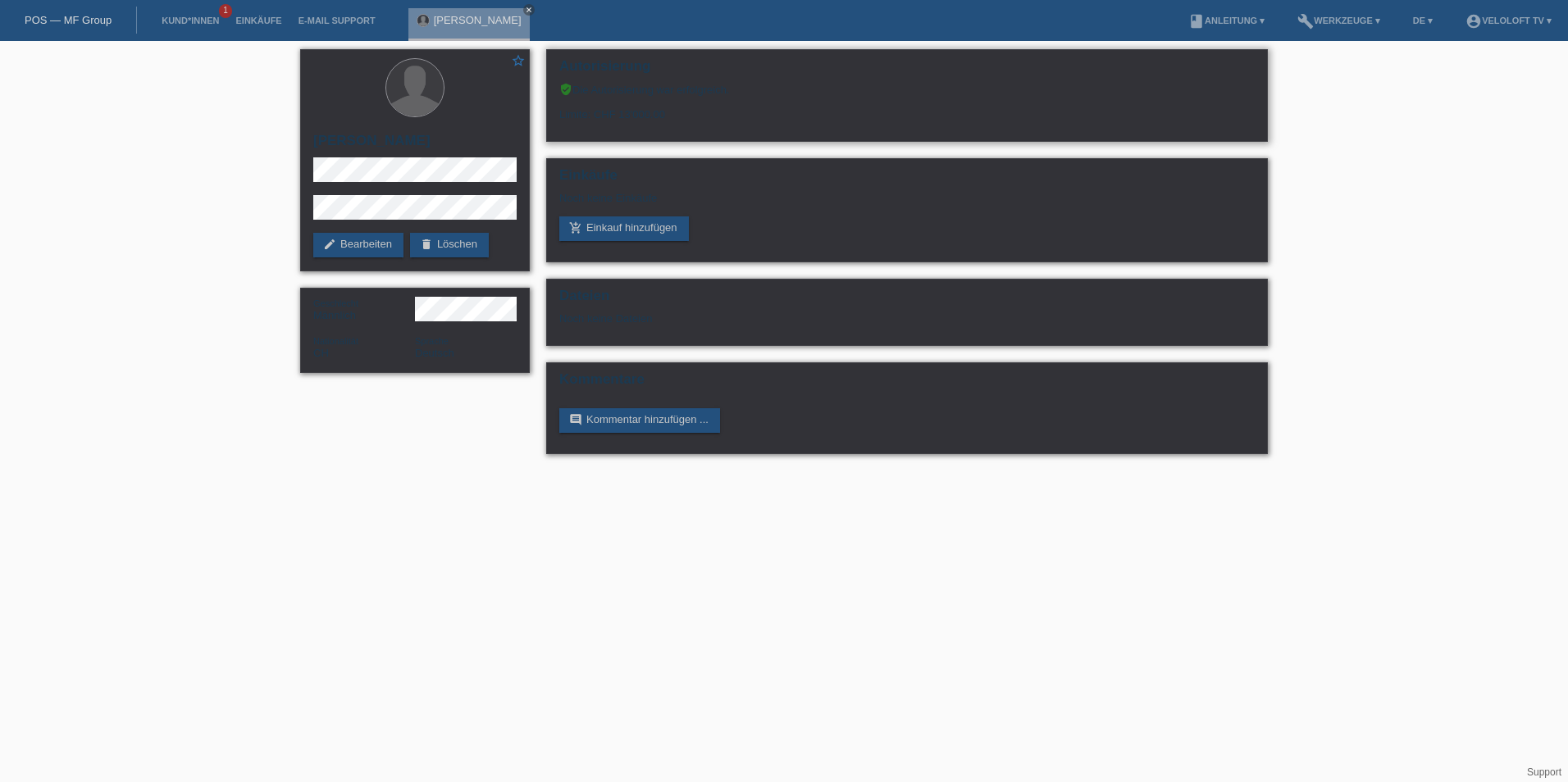
copy div "Limite: CHF 13'000.00"
click at [525, 9] on icon "close" at bounding box center [528, 9] width 8 height 8
click at [197, 23] on link "Kund*innen" at bounding box center [189, 21] width 74 height 10
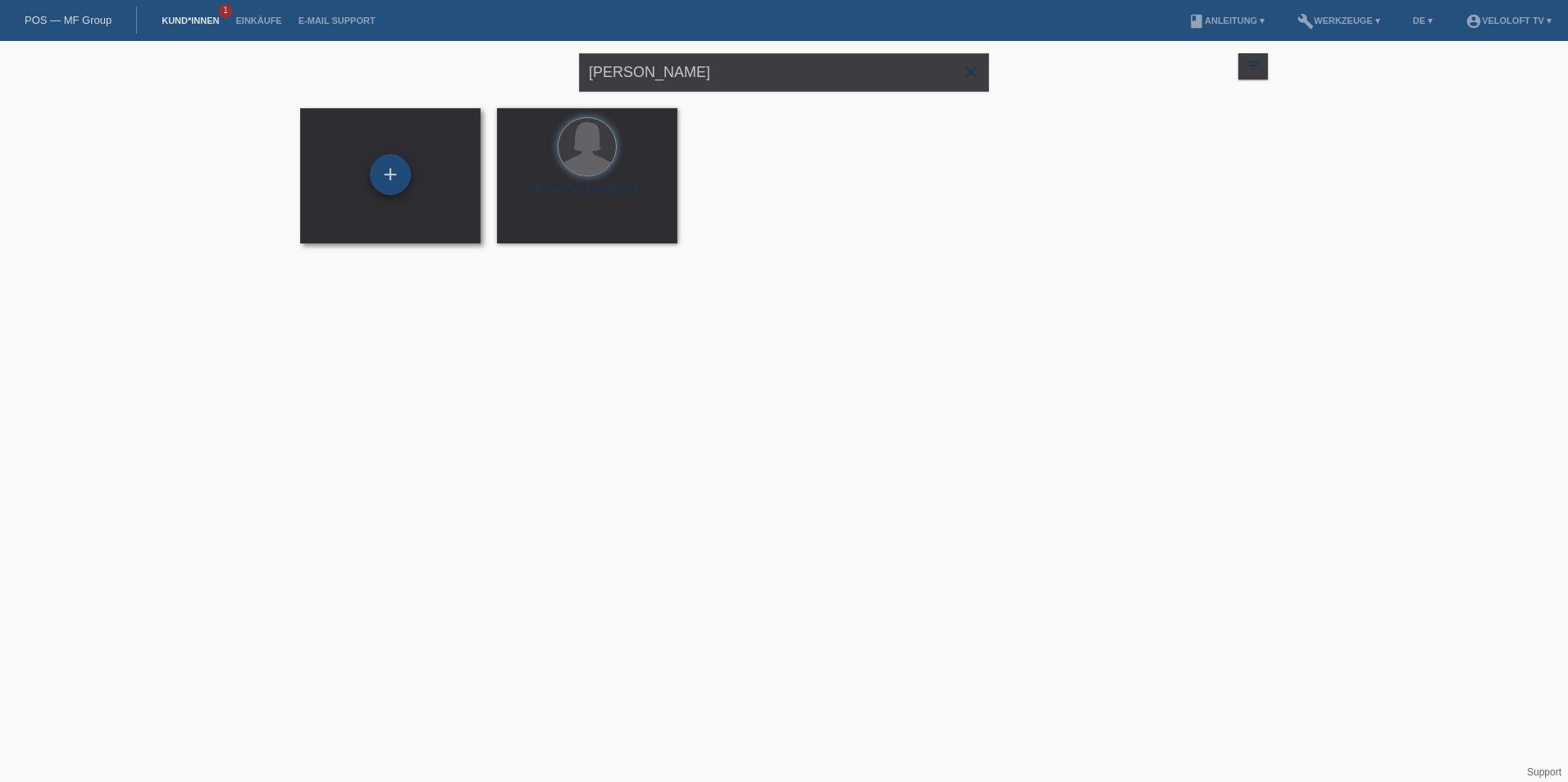
click at [385, 174] on div "+" at bounding box center [390, 175] width 41 height 41
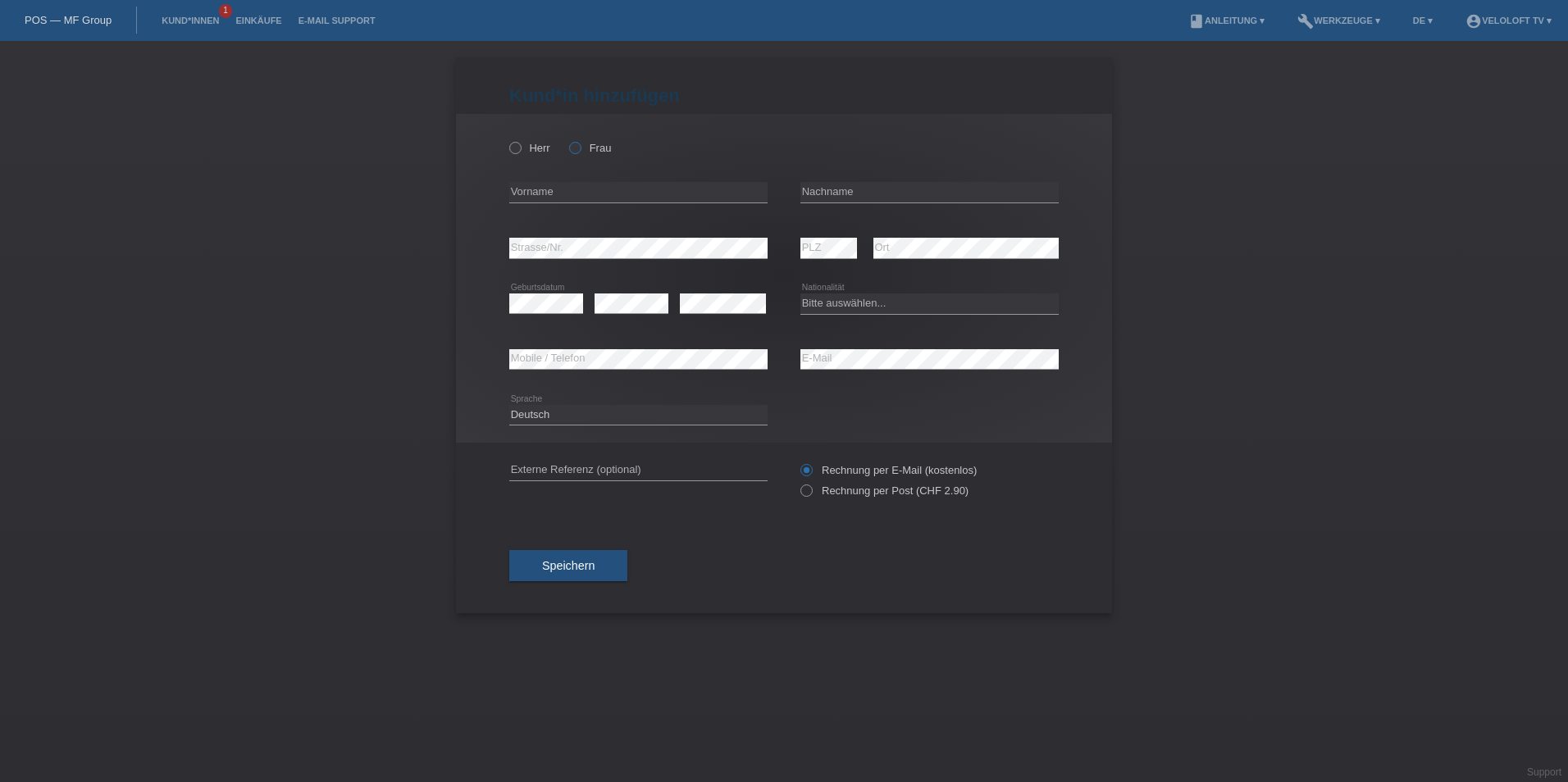
click at [567, 139] on icon at bounding box center [567, 139] width 0 height 0
click at [580, 150] on input "Frau" at bounding box center [574, 147] width 10 height 10
radio input "true"
click at [569, 189] on input "text" at bounding box center [638, 192] width 259 height 21
paste input "[PERSON_NAME]"
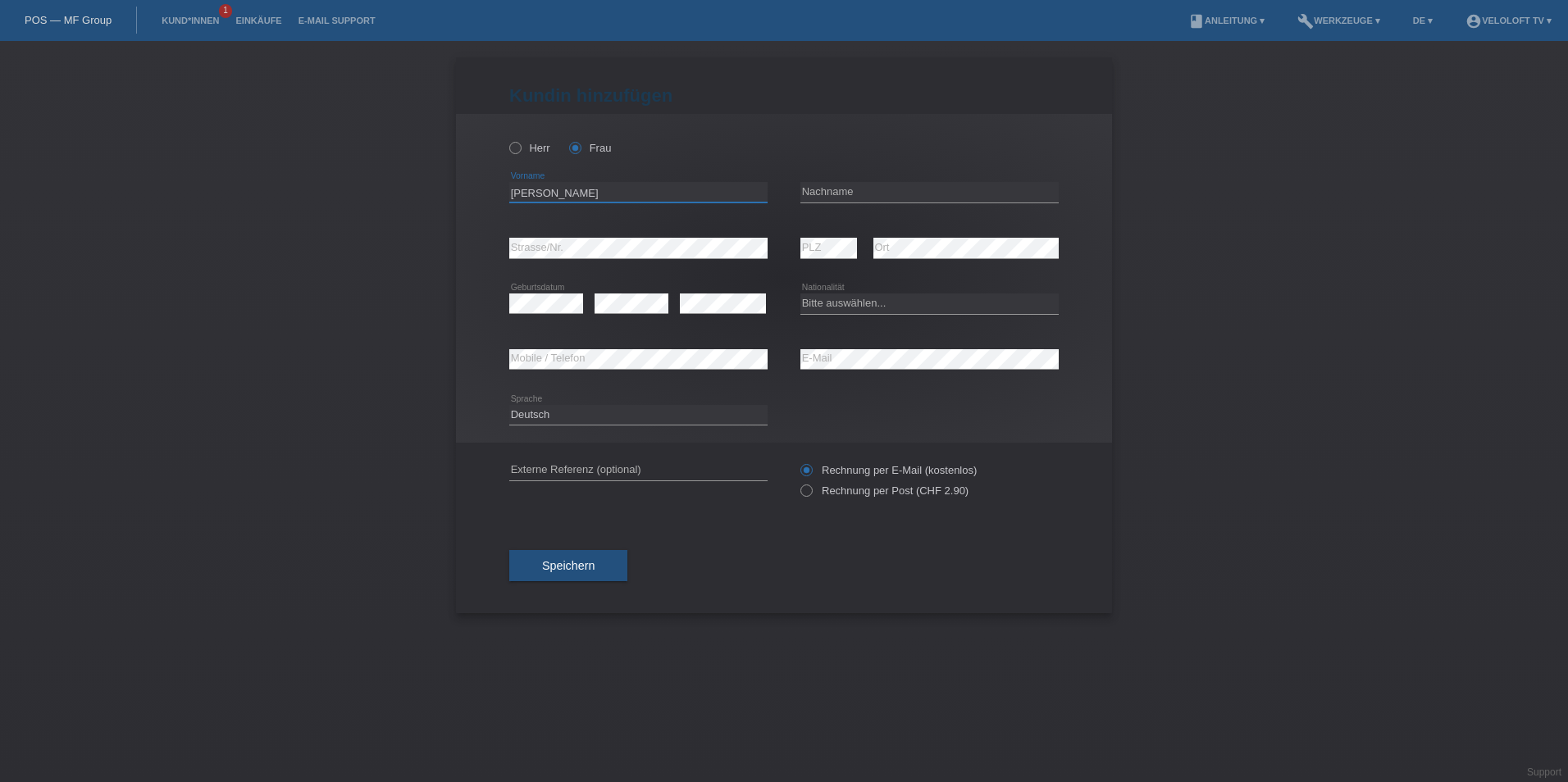
type input "[PERSON_NAME]"
click at [873, 192] on input "text" at bounding box center [929, 192] width 259 height 21
paste input "Muster"
type input "Muster"
click at [575, 258] on icon at bounding box center [638, 258] width 259 height 1
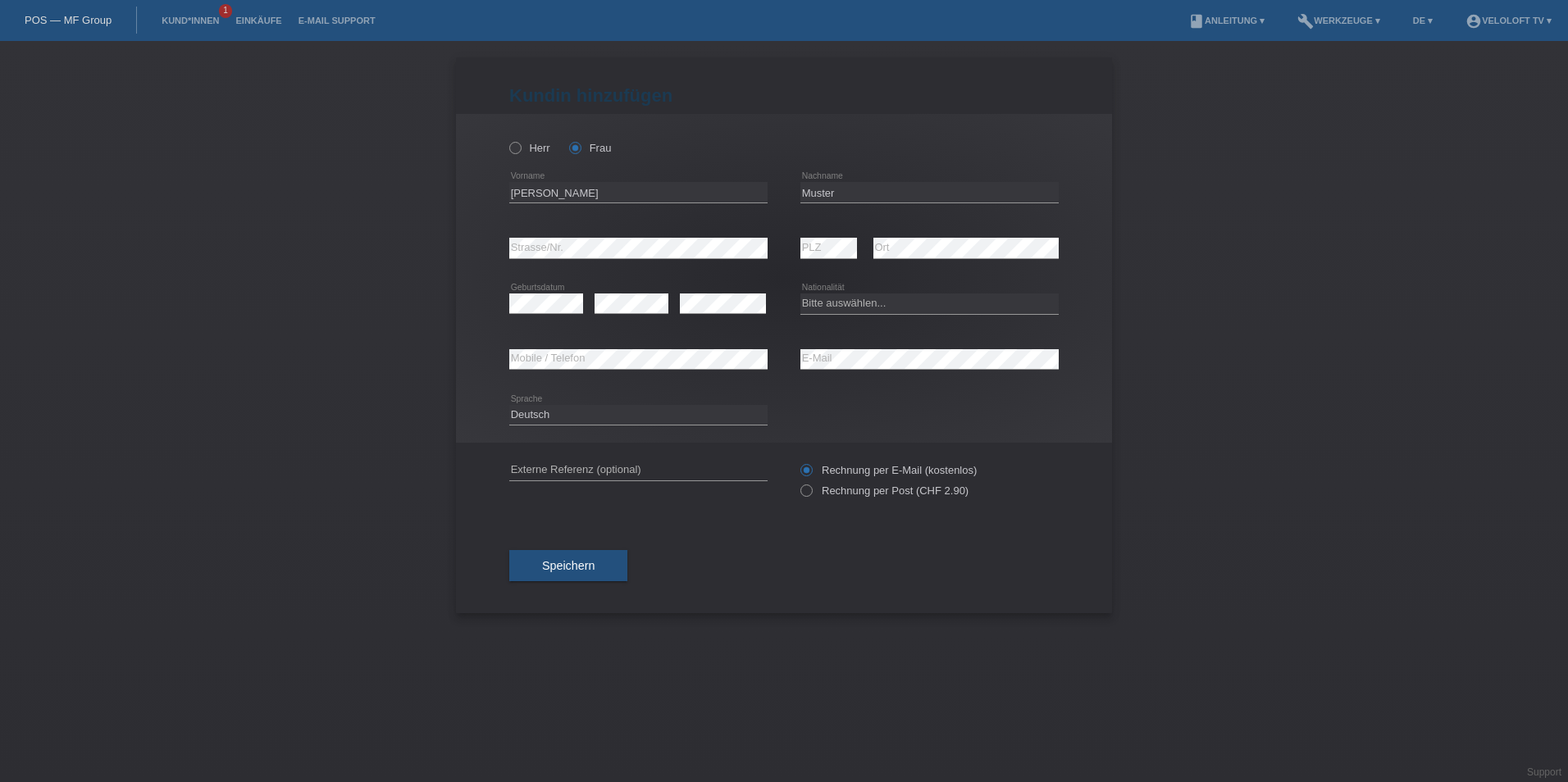
click at [865, 293] on div "Bitte auswählen... Schweiz Deutschland Liechtenstein Österreich ------------ Af…" at bounding box center [929, 304] width 259 height 56
click at [860, 307] on select "Bitte auswählen... Schweiz Deutschland Liechtenstein Österreich ------------ Af…" at bounding box center [929, 303] width 259 height 20
select select "CH"
click at [800, 294] on select "Bitte auswählen... Schweiz Deutschland Liechtenstein Österreich ------------ Af…" at bounding box center [929, 303] width 259 height 20
click at [747, 292] on div "error" at bounding box center [722, 304] width 86 height 56
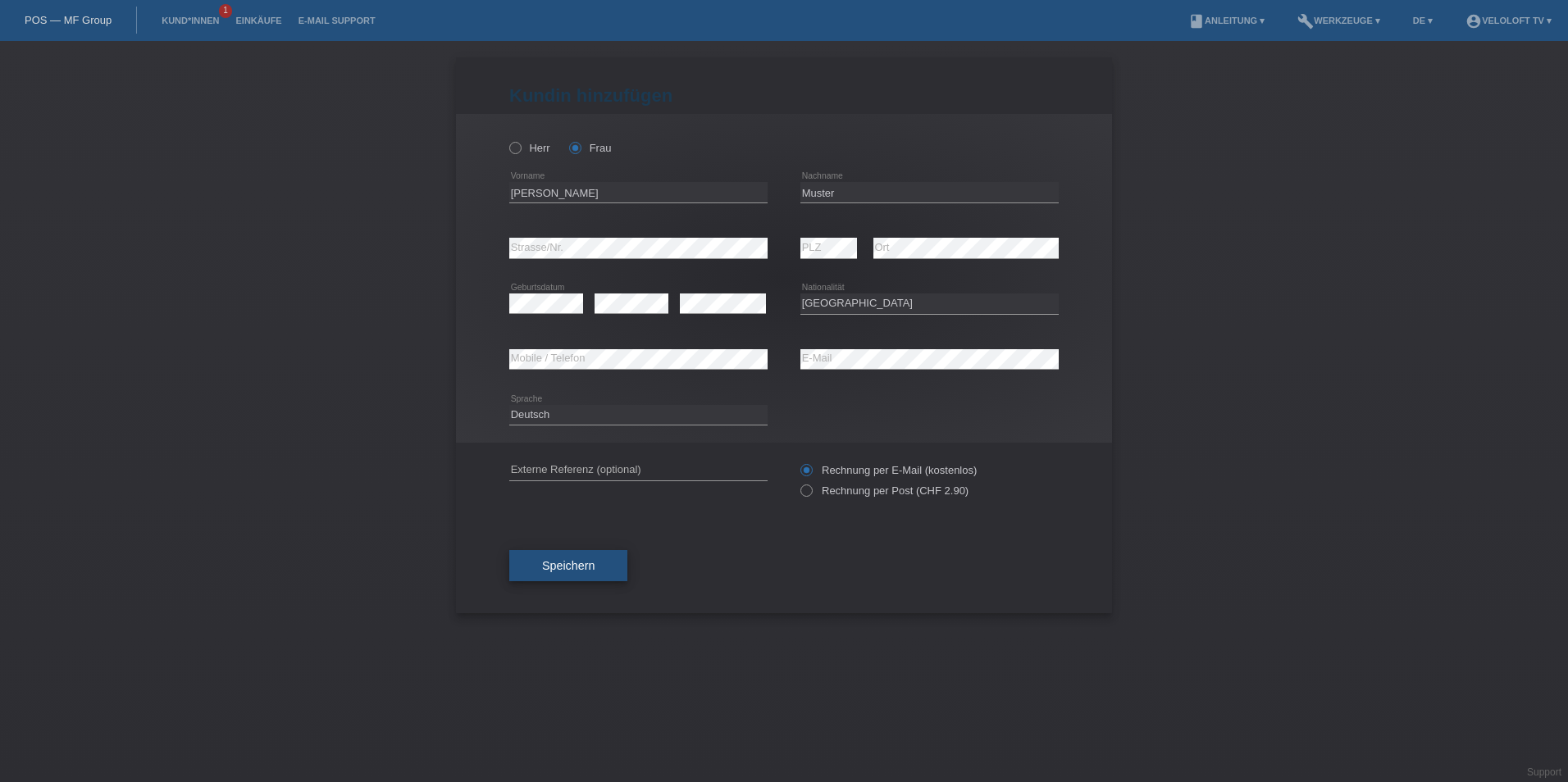
click at [584, 567] on span "Speichern" at bounding box center [568, 566] width 52 height 13
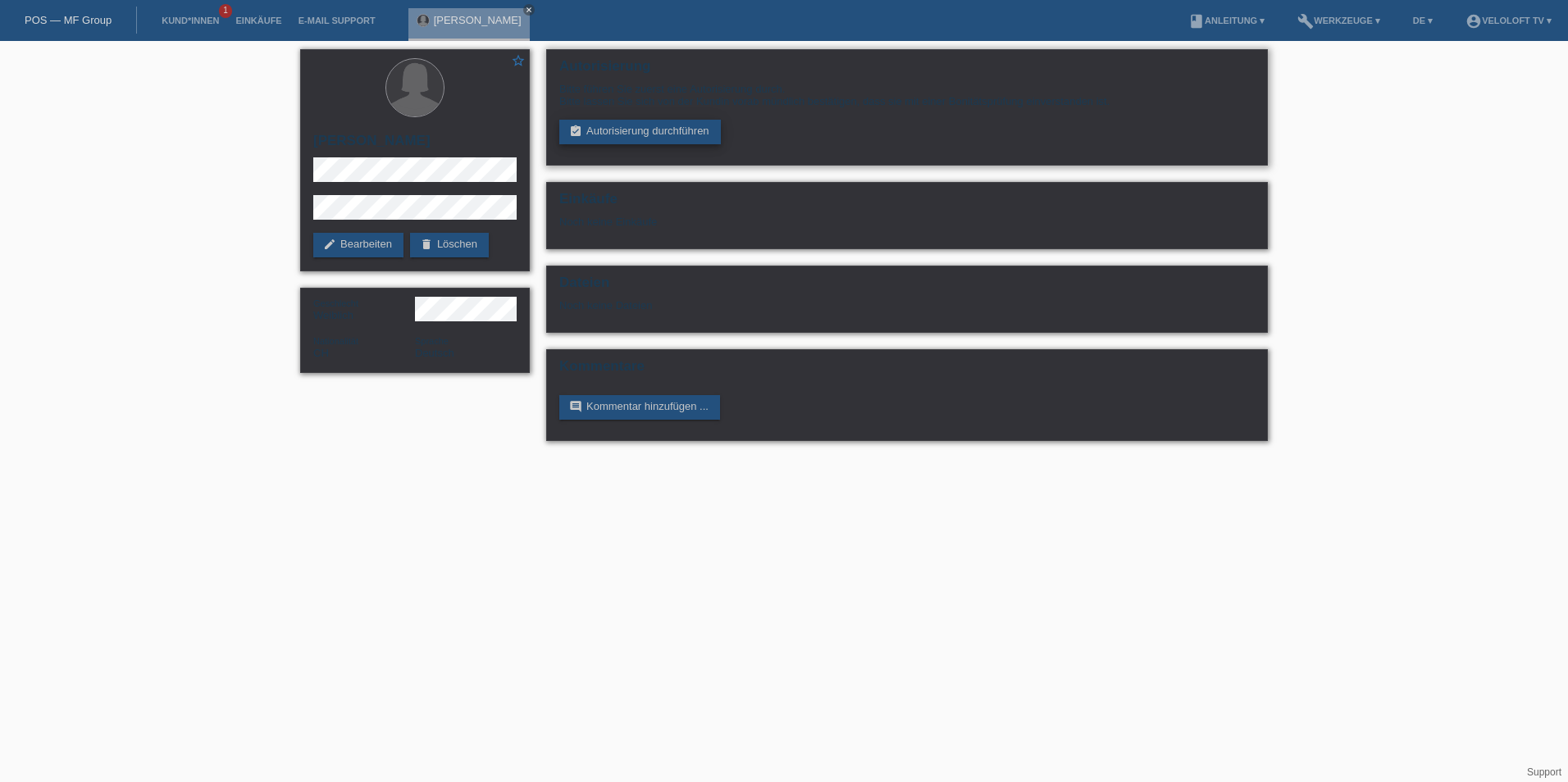
click at [652, 133] on link "assignment_turned_in Autorisierung durchführen" at bounding box center [639, 132] width 161 height 24
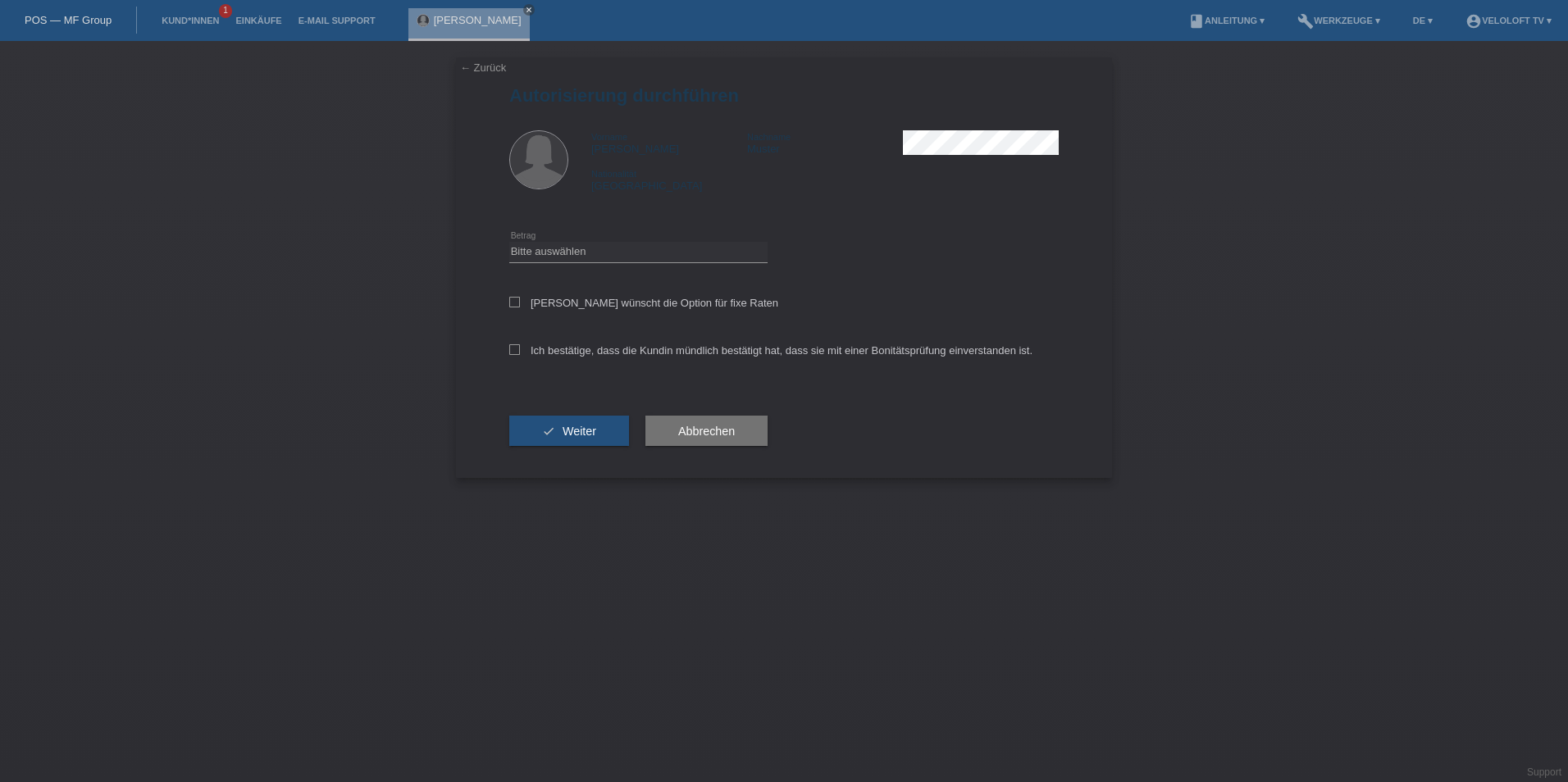
drag, startPoint x: 538, startPoint y: 238, endPoint x: 529, endPoint y: 253, distance: 17.5
click at [531, 243] on div "Bitte auswählen CHF 1.00 - CHF 499.00 CHF 500.00 - CHF 1'999.00 CHF 2'000.00 - …" at bounding box center [638, 253] width 259 height 56
click at [529, 254] on select "Bitte auswählen CHF 1.00 - CHF 499.00 CHF 500.00 - CHF 1'999.00 CHF 2'000.00 - …" at bounding box center [638, 251] width 259 height 20
select select "3"
click at [510, 242] on select "Bitte auswählen CHF 1.00 - CHF 499.00 CHF 500.00 - CHF 1'999.00 CHF 2'000.00 - …" at bounding box center [638, 251] width 259 height 20
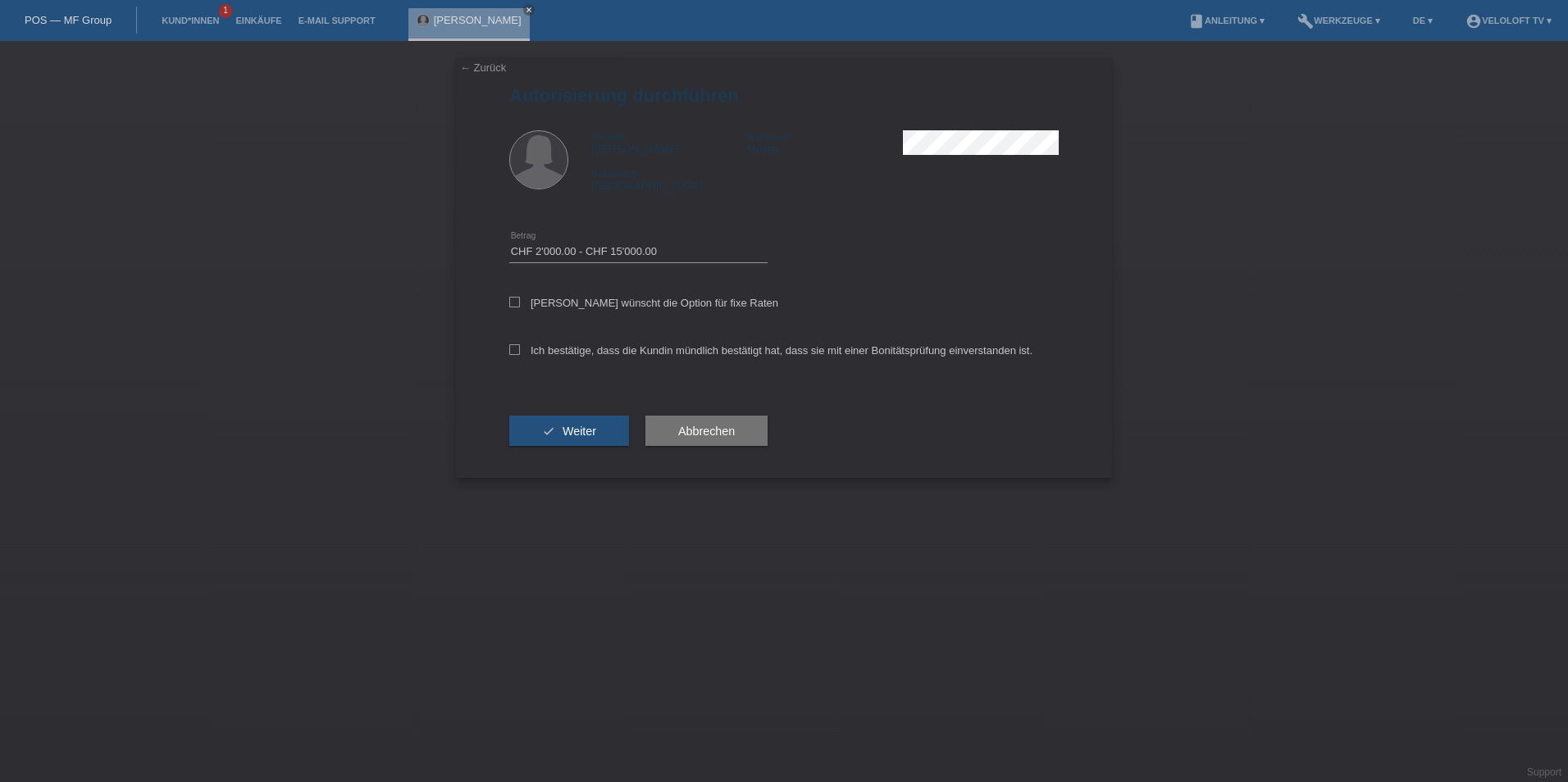
drag, startPoint x: 523, startPoint y: 307, endPoint x: 524, endPoint y: 321, distance: 14.0
click at [521, 305] on label "Kundin wünscht die Option für fixe Raten" at bounding box center [644, 302] width 269 height 12
click at [520, 305] on input "Kundin wünscht die Option für fixe Raten" at bounding box center [514, 301] width 10 height 10
checkbox input "true"
click at [526, 354] on label "Ich bestätige, dass die Kundin mündlich bestätigt hat, dass sie mit einer Bonit…" at bounding box center [771, 350] width 524 height 12
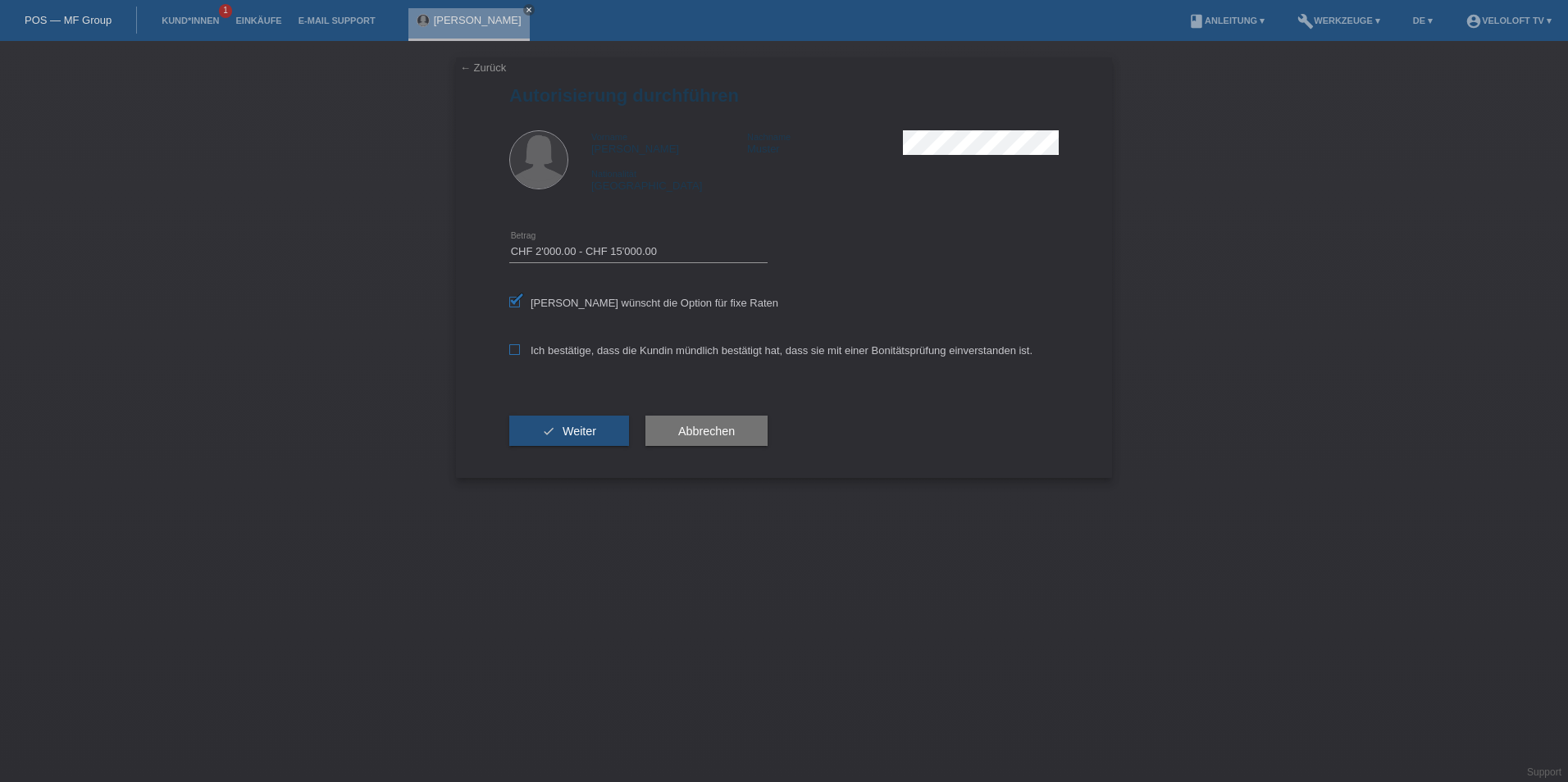
click at [520, 354] on input "Ich bestätige, dass die Kundin mündlich bestätigt hat, dass sie mit einer Bonit…" at bounding box center [514, 349] width 10 height 10
checkbox input "true"
click at [571, 428] on span "Weiter" at bounding box center [580, 431] width 34 height 13
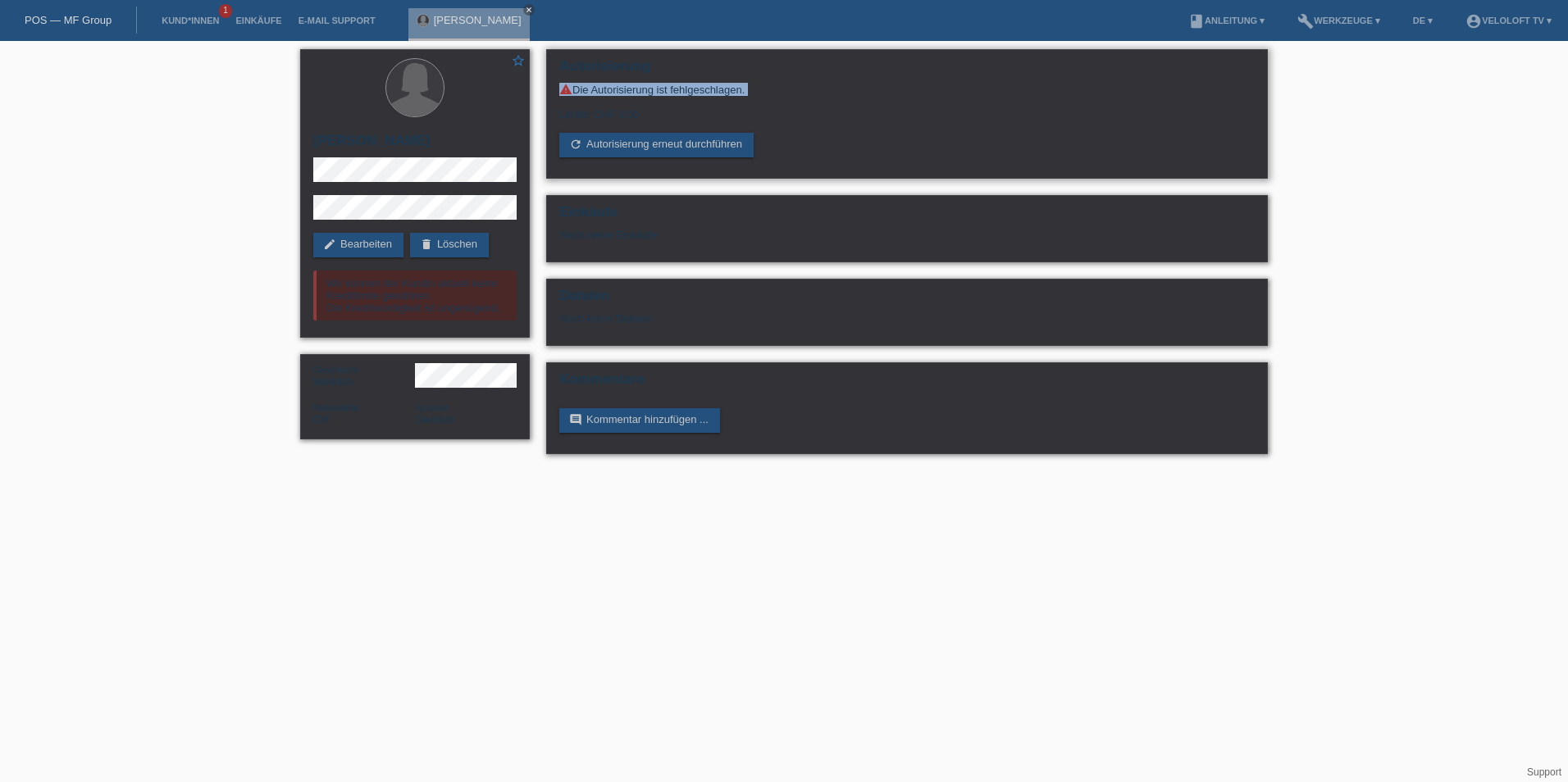
drag, startPoint x: 557, startPoint y: 89, endPoint x: 791, endPoint y: 98, distance: 234.2
click at [791, 98] on div "Autorisierung warning Die Autorisierung ist fehlgeschlagen. Limite: CHF 0.00 re…" at bounding box center [906, 114] width 721 height 130
copy div "warning Die Autorisierung ist fehlgeschlagen."
